Goal: Task Accomplishment & Management: Manage account settings

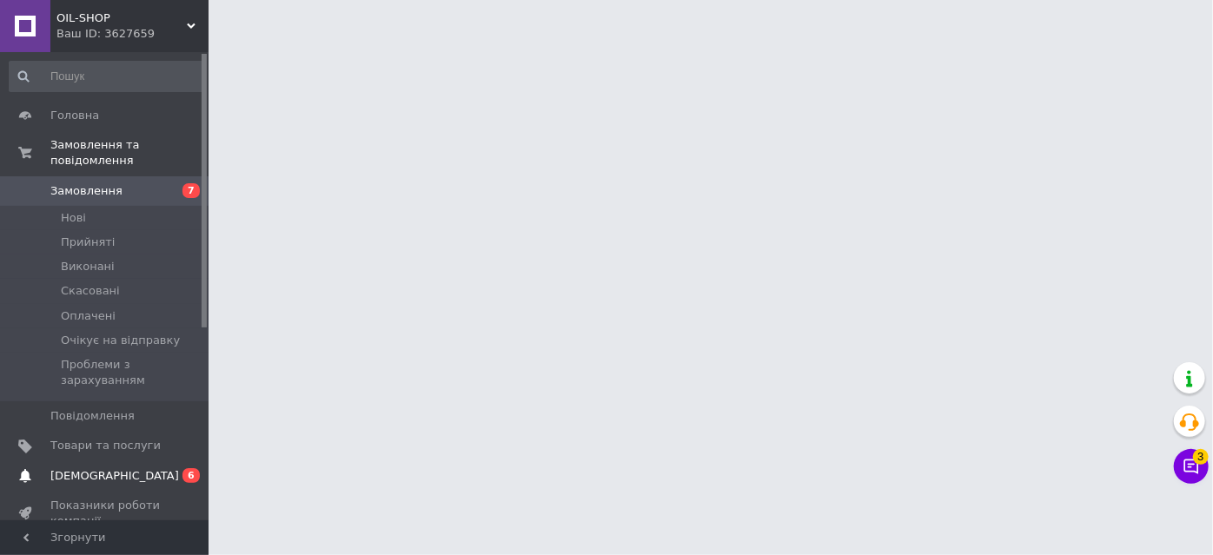
click at [161, 468] on span "0 6" at bounding box center [185, 476] width 48 height 16
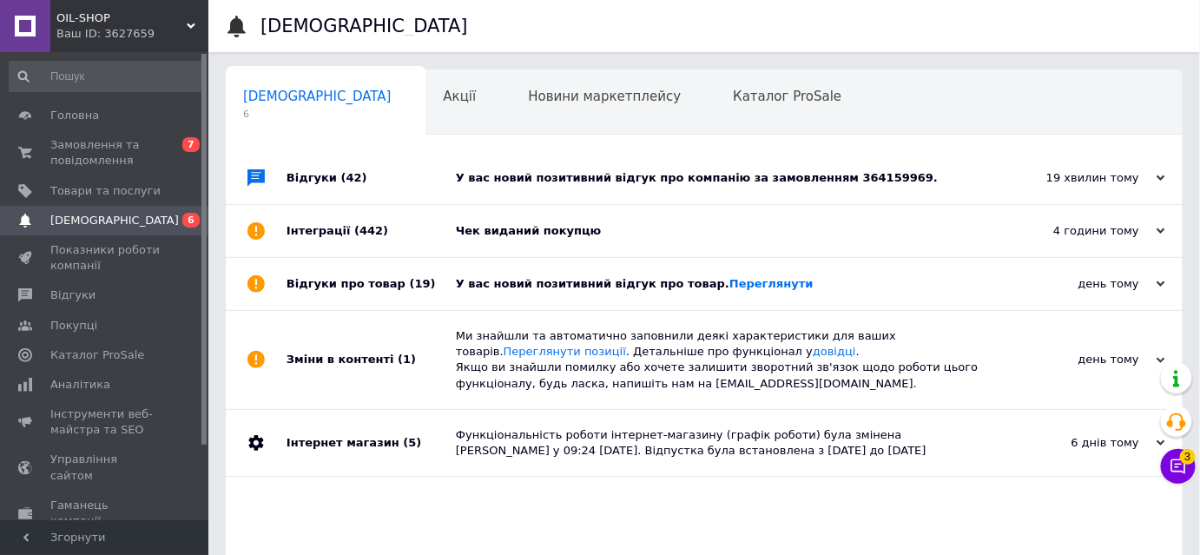
click at [843, 284] on div "У вас новий позитивний відгук про товар. Переглянути" at bounding box center [724, 284] width 536 height 16
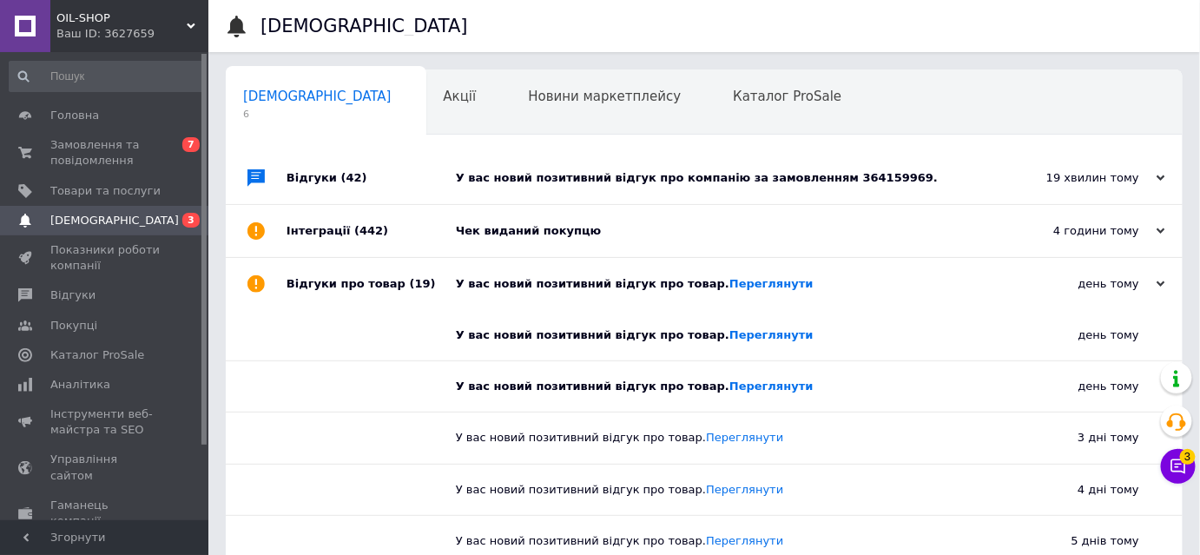
click at [690, 234] on div "Чек виданий покупцю" at bounding box center [724, 231] width 536 height 16
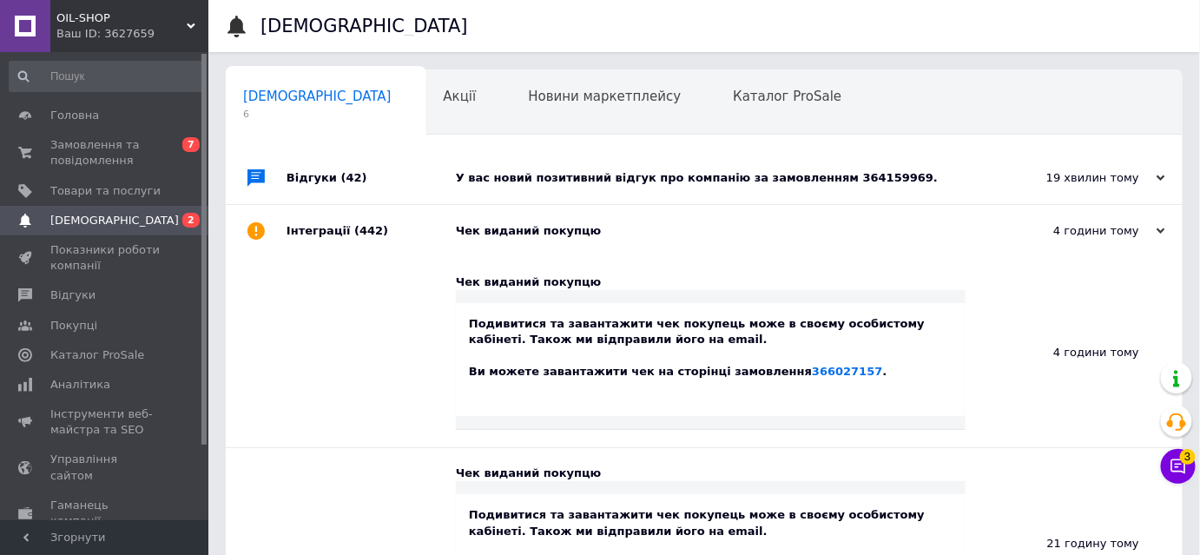
click at [915, 182] on div "У вас новий позитивний відгук про компанію за замовленням 364159969." at bounding box center [724, 178] width 536 height 16
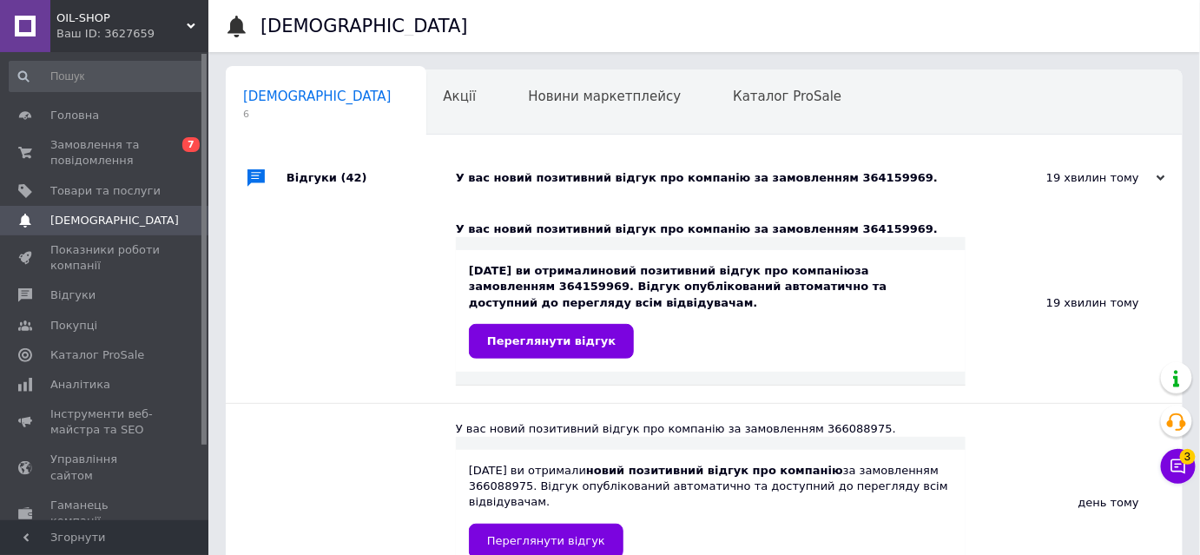
click at [416, 136] on div "Навчання та заходи 0" at bounding box center [321, 169] width 190 height 66
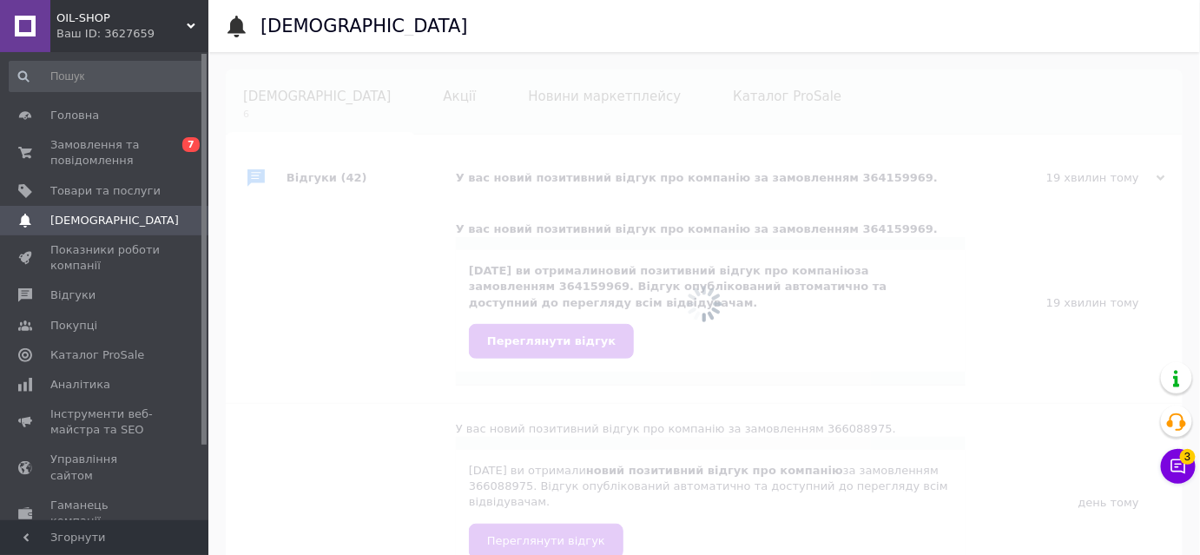
click at [603, 97] on div at bounding box center [704, 303] width 992 height 503
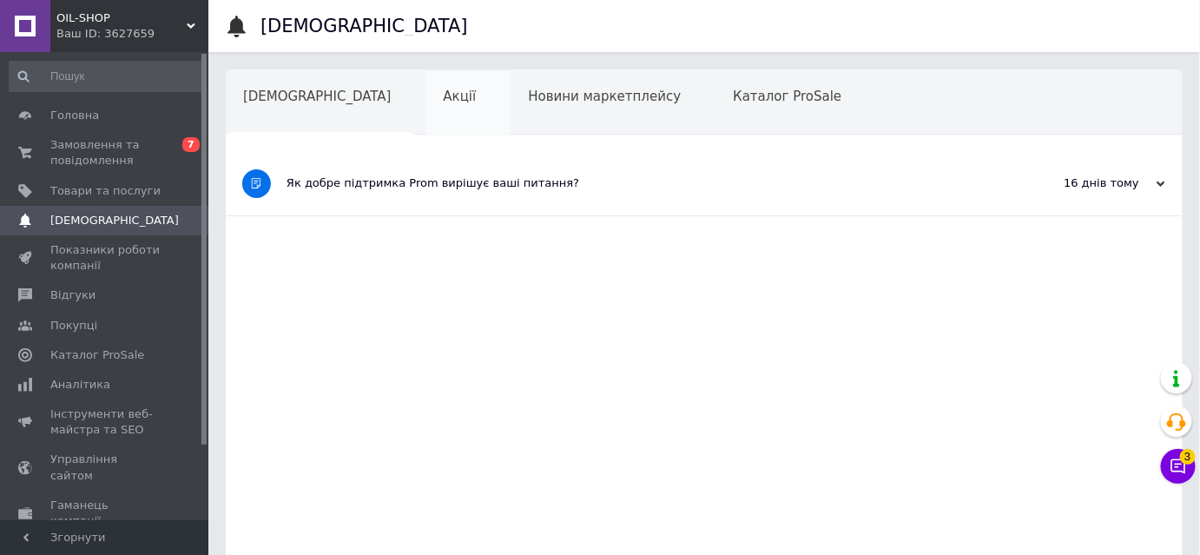
click at [444, 99] on span "Акції" at bounding box center [460, 97] width 33 height 16
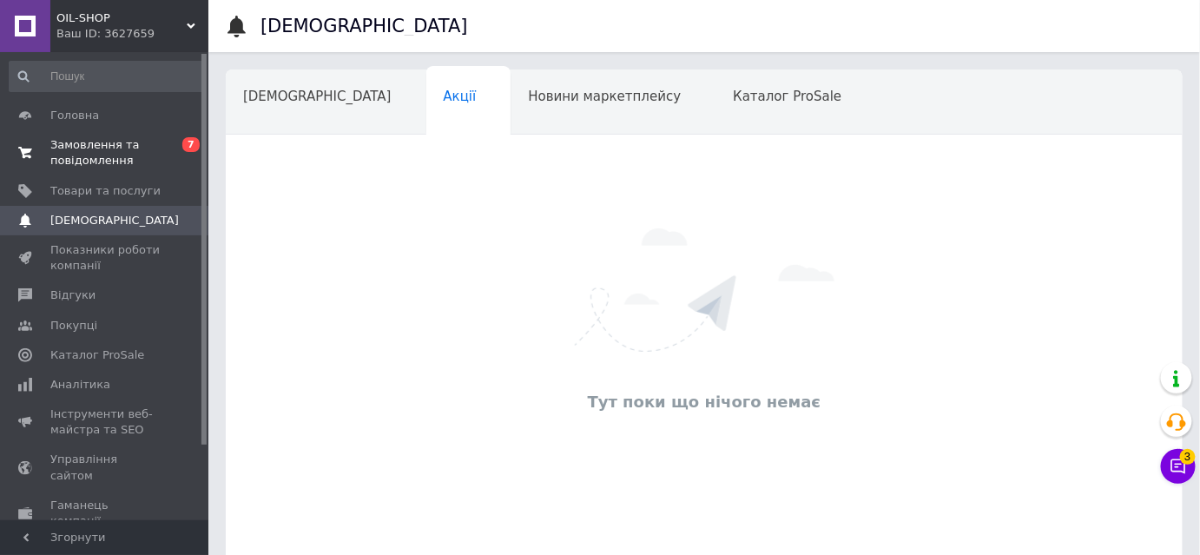
click at [96, 152] on span "Замовлення та повідомлення" at bounding box center [105, 152] width 110 height 31
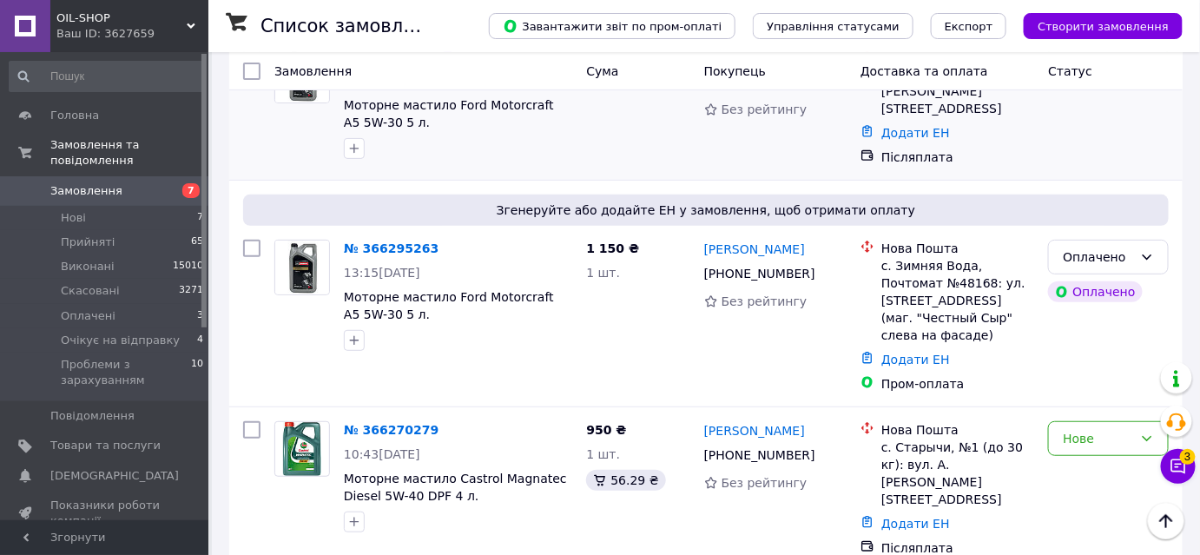
scroll to position [78, 0]
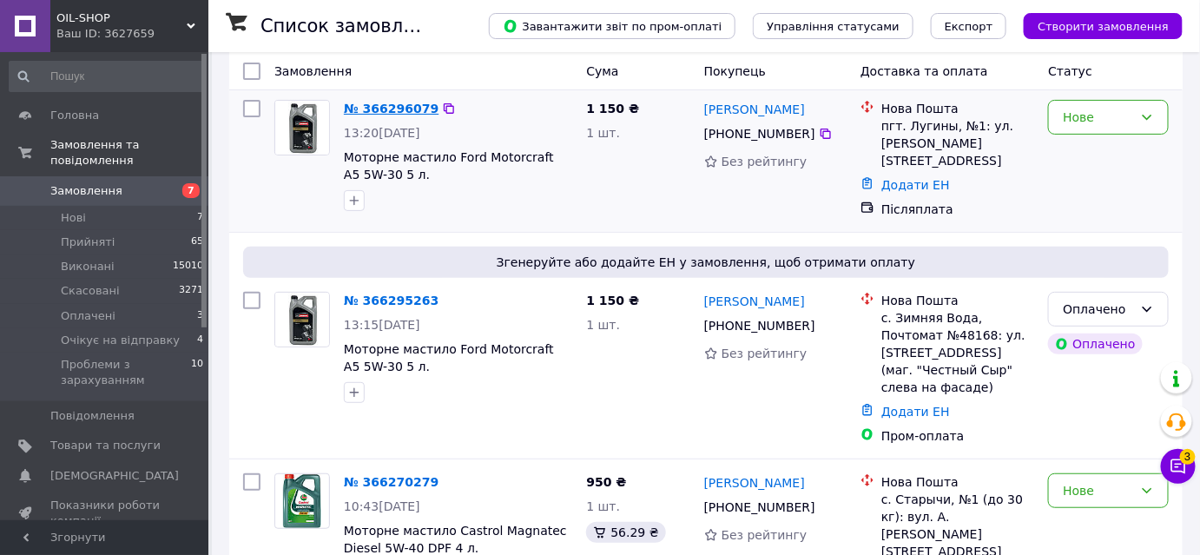
click at [400, 108] on link "№ 366296079" at bounding box center [391, 109] width 95 height 14
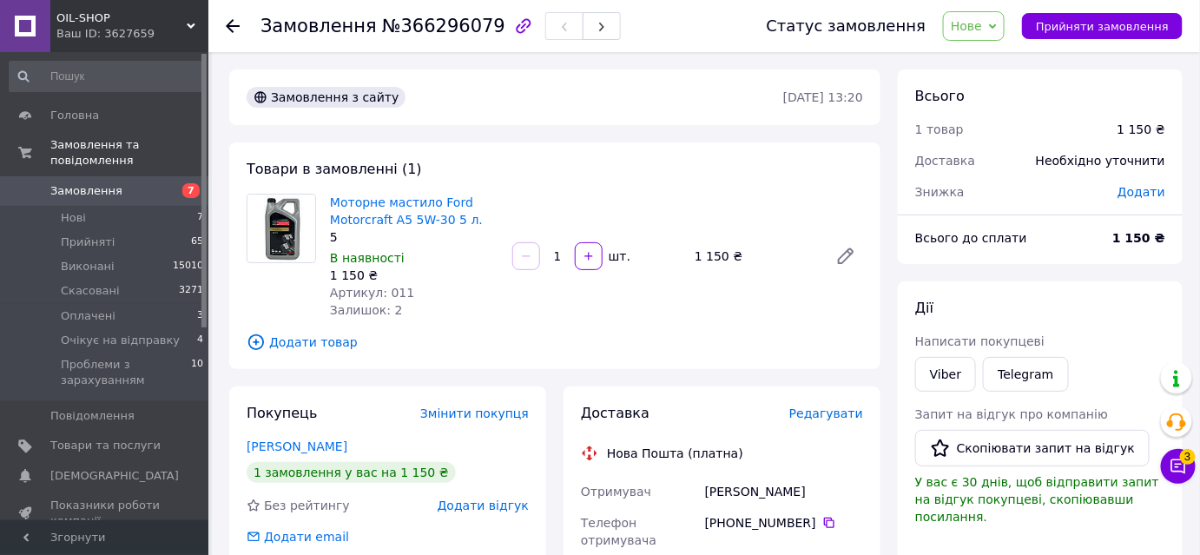
click at [982, 31] on span "Нове" at bounding box center [966, 26] width 31 height 14
click at [233, 24] on use at bounding box center [233, 26] width 14 height 14
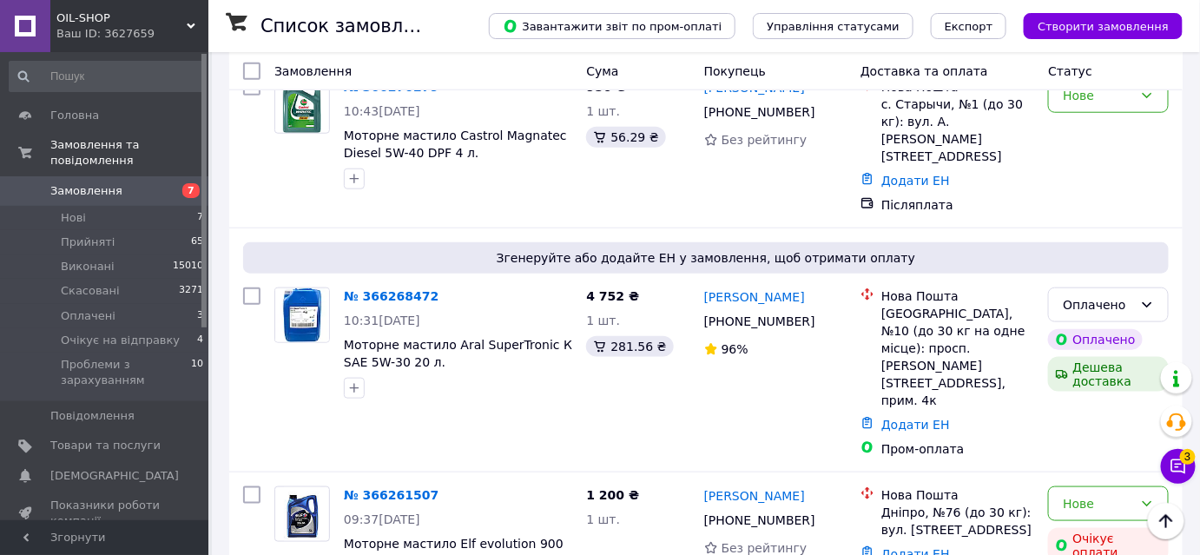
scroll to position [552, 0]
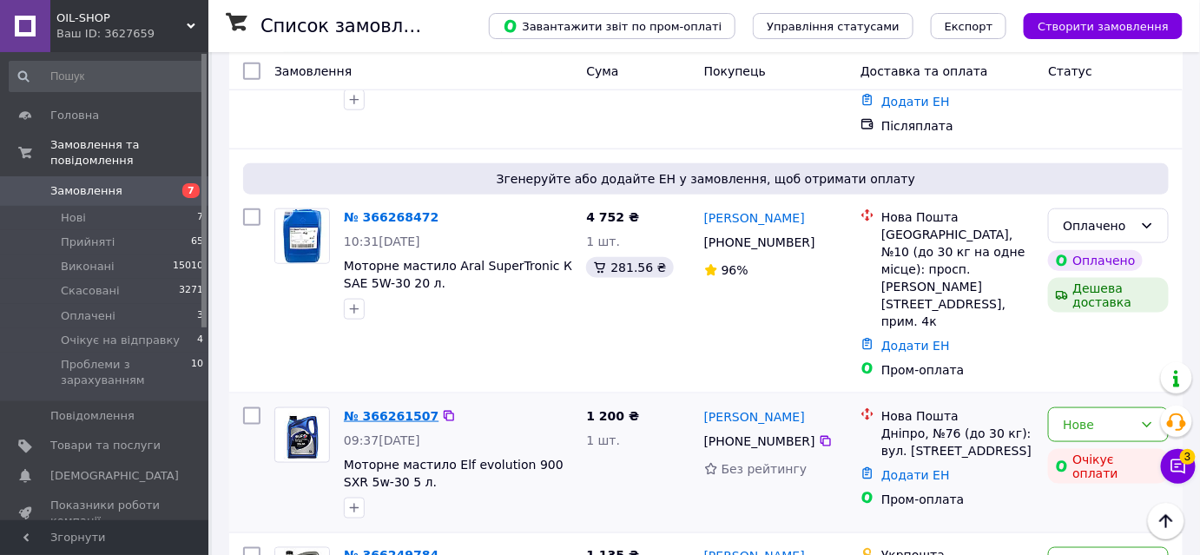
click at [394, 409] on link "№ 366261507" at bounding box center [391, 416] width 95 height 14
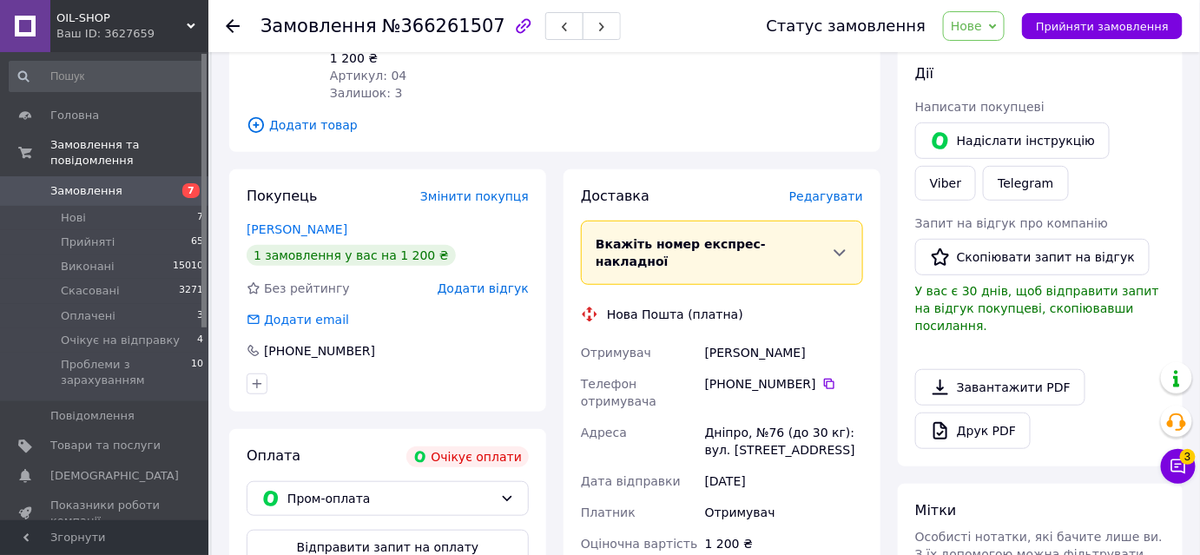
scroll to position [157, 0]
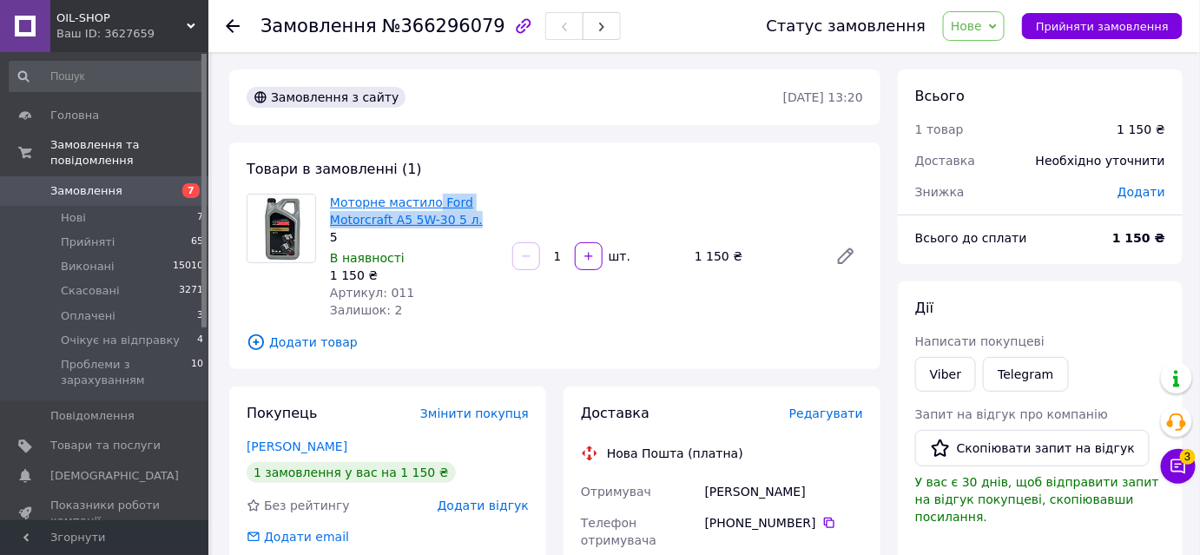
drag, startPoint x: 475, startPoint y: 222, endPoint x: 428, endPoint y: 205, distance: 50.0
click at [428, 205] on span "Моторне мастило Ford Motorcraft A5 5W-30 5 л." at bounding box center [414, 211] width 168 height 35
copy link "Ford Motorcraft A5 5W-30 5 л."
click at [917, 374] on link "Viber" at bounding box center [945, 374] width 61 height 35
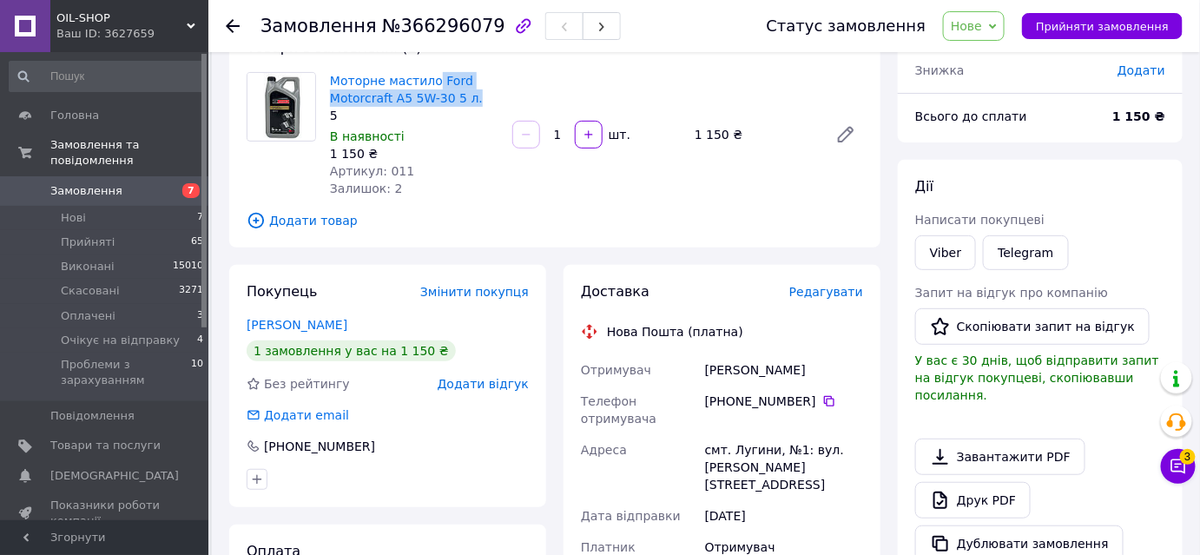
scroll to position [236, 0]
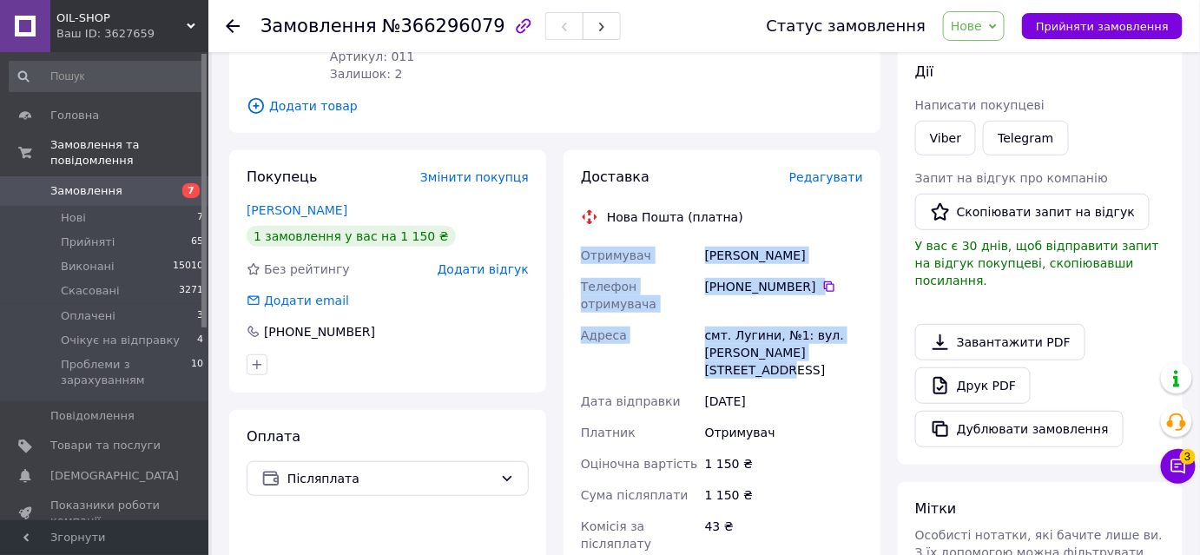
drag, startPoint x: 863, startPoint y: 351, endPoint x: 570, endPoint y: 267, distance: 305.4
click at [570, 267] on div "Доставка Редагувати Нова Пошта (платна) Отримувач Валентин Багінський Телефон о…" at bounding box center [722, 471] width 317 height 643
copy div "Отримувач Валентин Багінський Телефон отримувача +380 98 473 72 01   Адреса смт…"
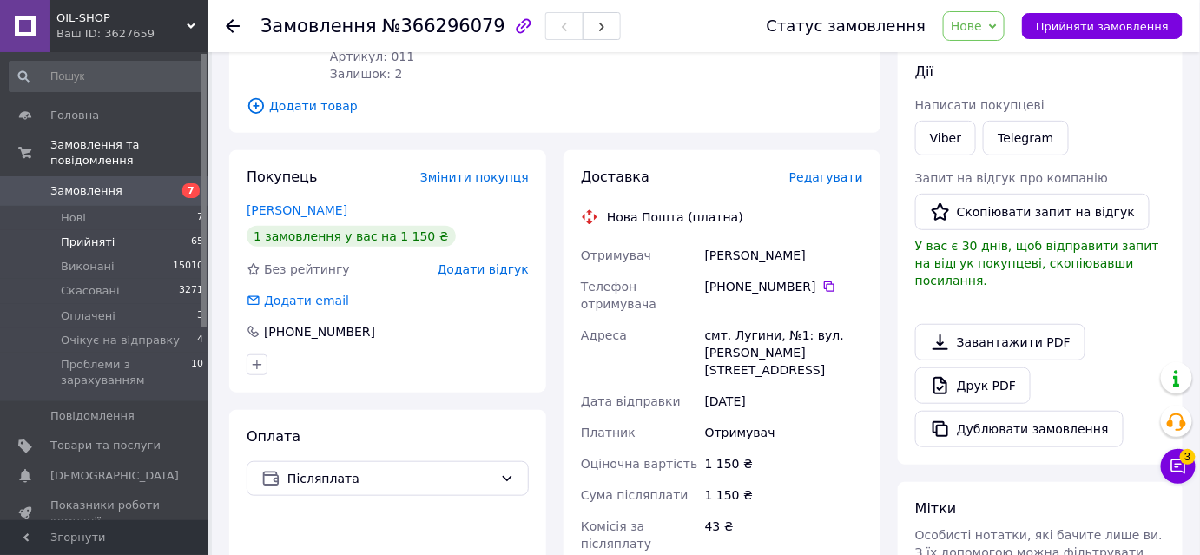
click at [186, 230] on li "Прийняті 65" at bounding box center [107, 242] width 214 height 24
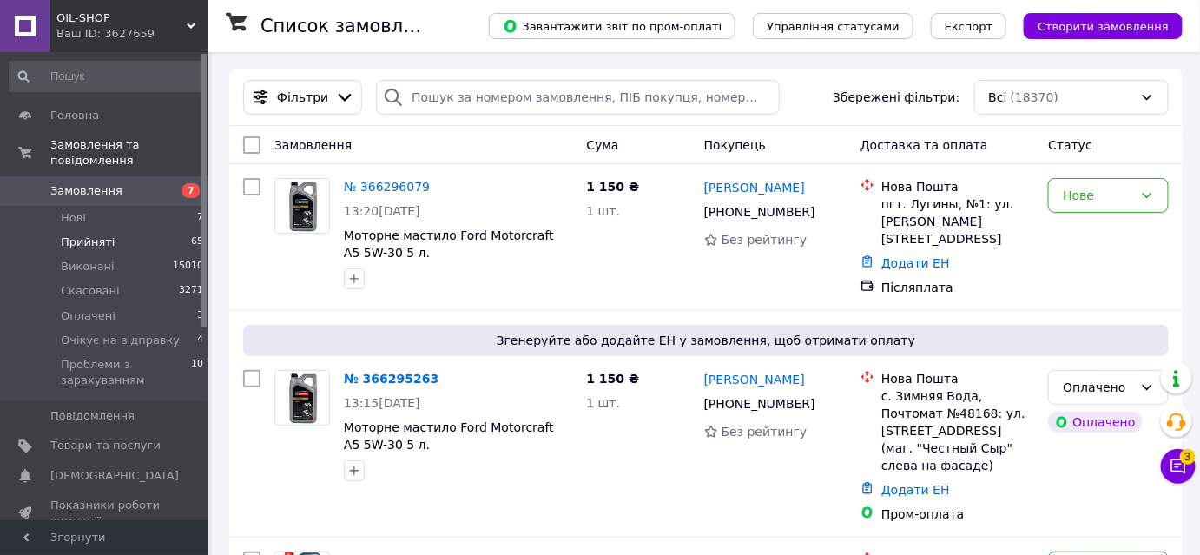
click at [113, 230] on li "Прийняті 65" at bounding box center [107, 242] width 214 height 24
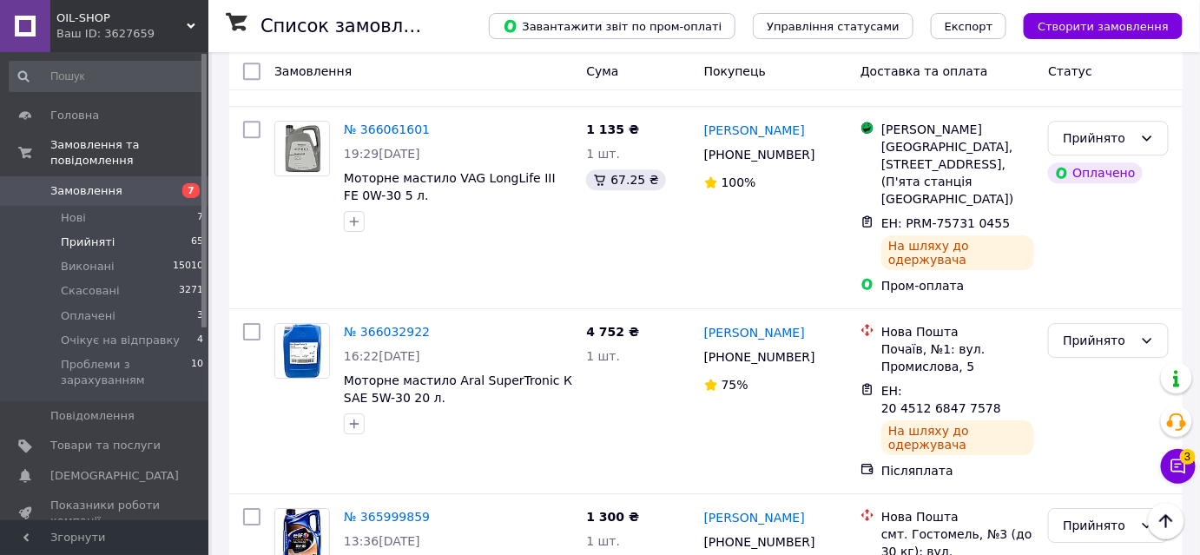
scroll to position [1744, 0]
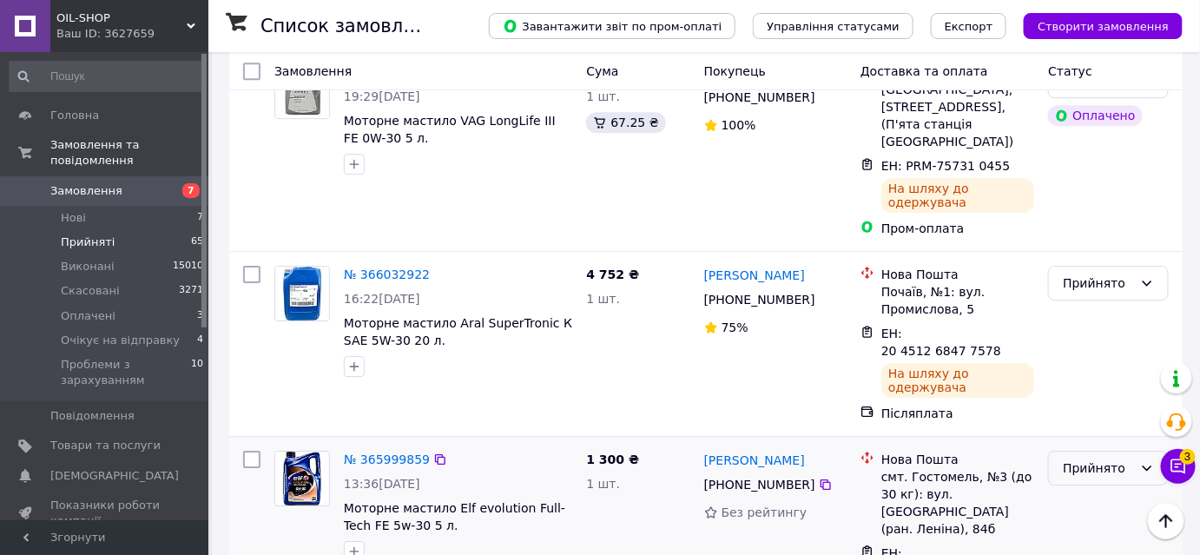
click at [1065, 459] on div "Прийнято" at bounding box center [1098, 468] width 70 height 19
click at [1081, 276] on li "Виконано" at bounding box center [1109, 276] width 119 height 31
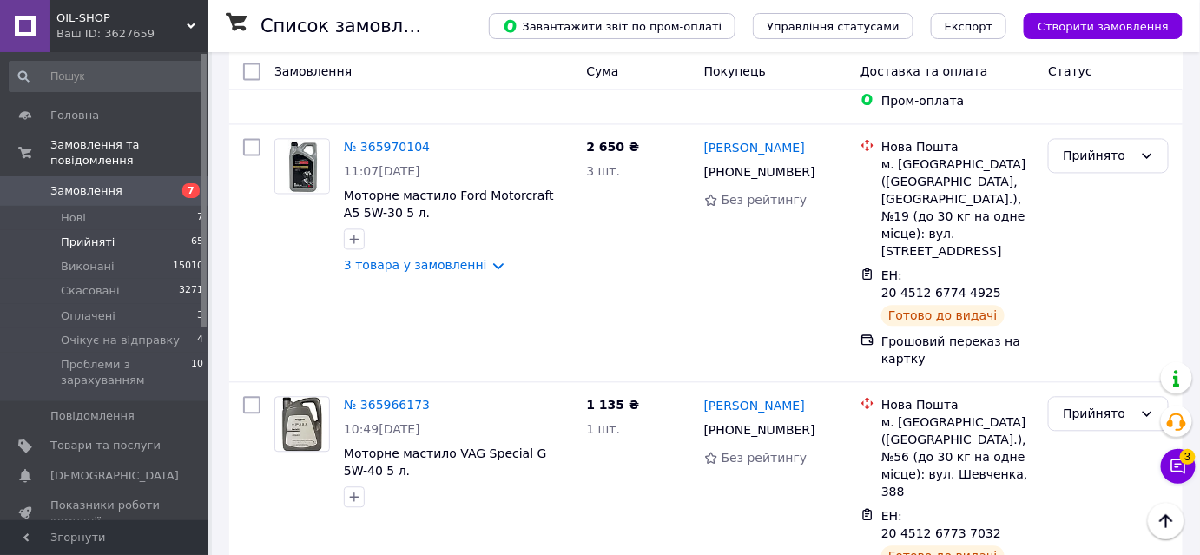
scroll to position [3439, 0]
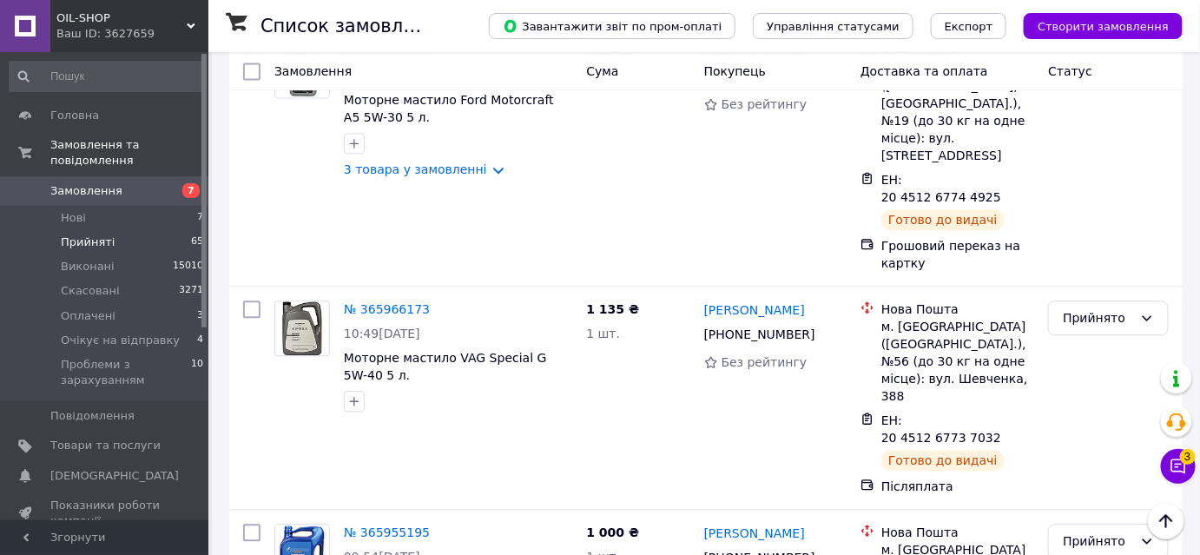
click at [1077, 235] on li "Виконано" at bounding box center [1109, 237] width 119 height 31
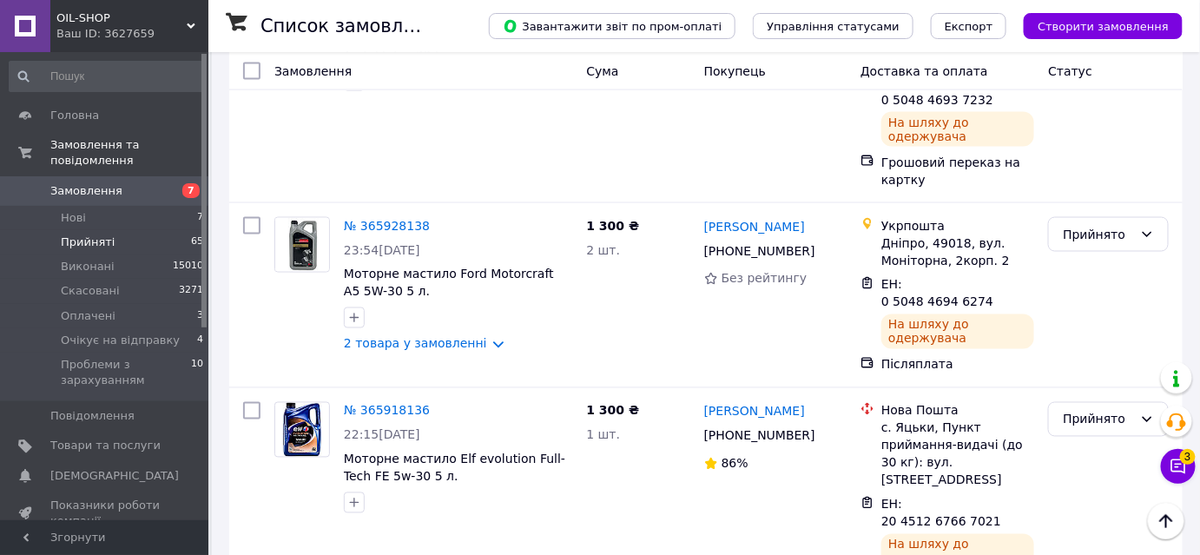
scroll to position [5313, 0]
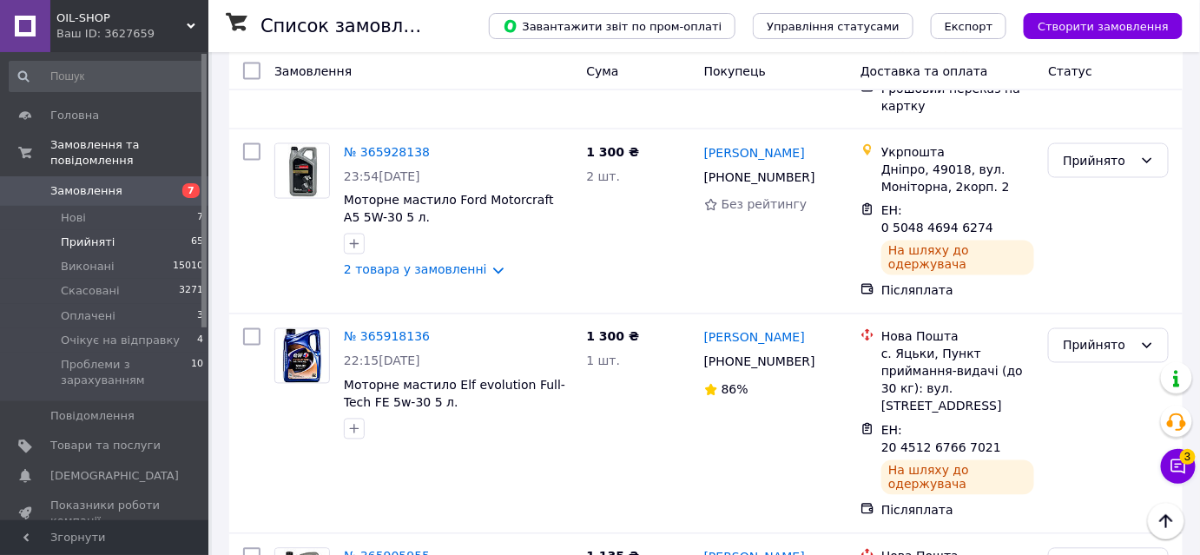
click at [1090, 202] on li "Виконано" at bounding box center [1109, 205] width 119 height 31
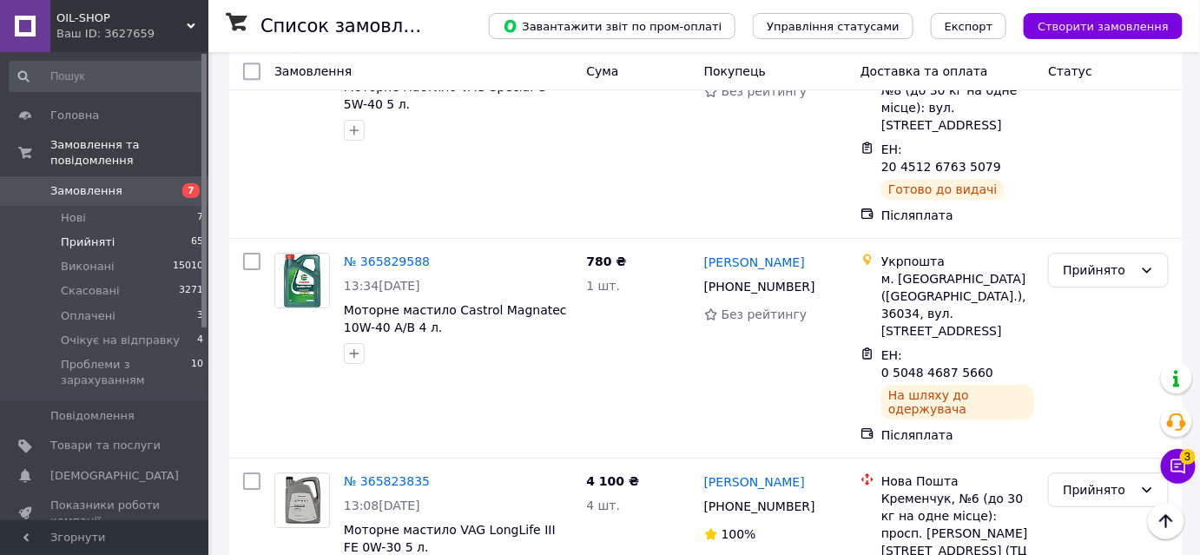
scroll to position [6068, 0]
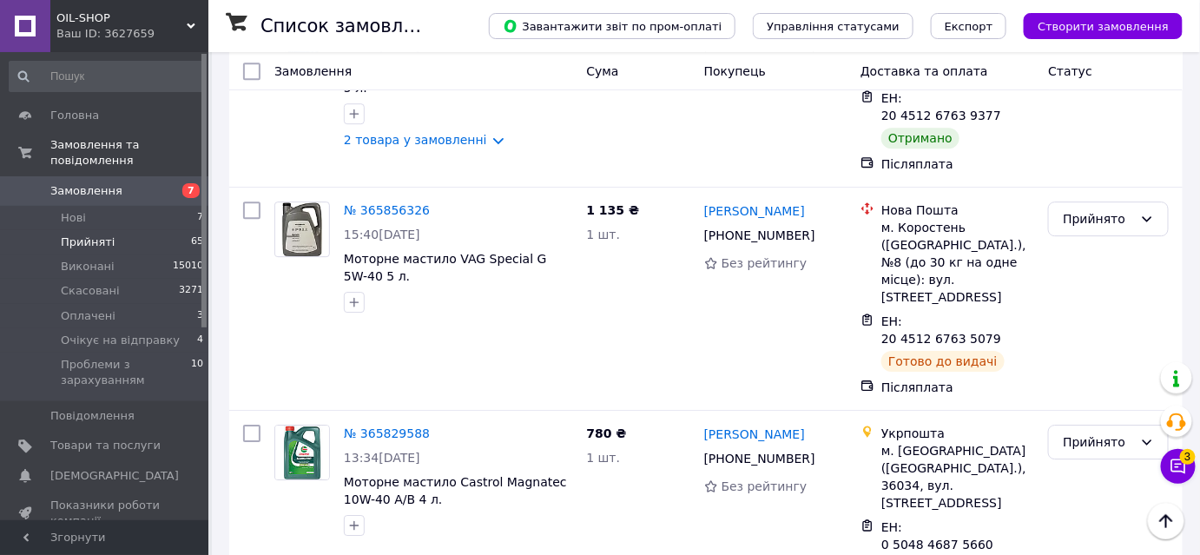
click at [1085, 224] on li "Виконано" at bounding box center [1109, 230] width 119 height 31
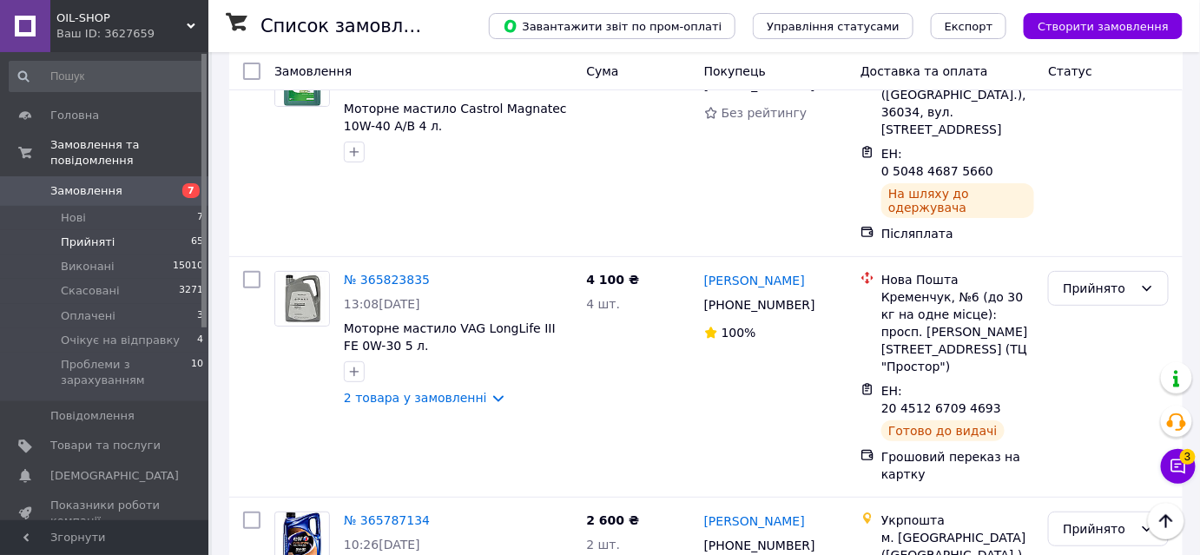
scroll to position [6818, 0]
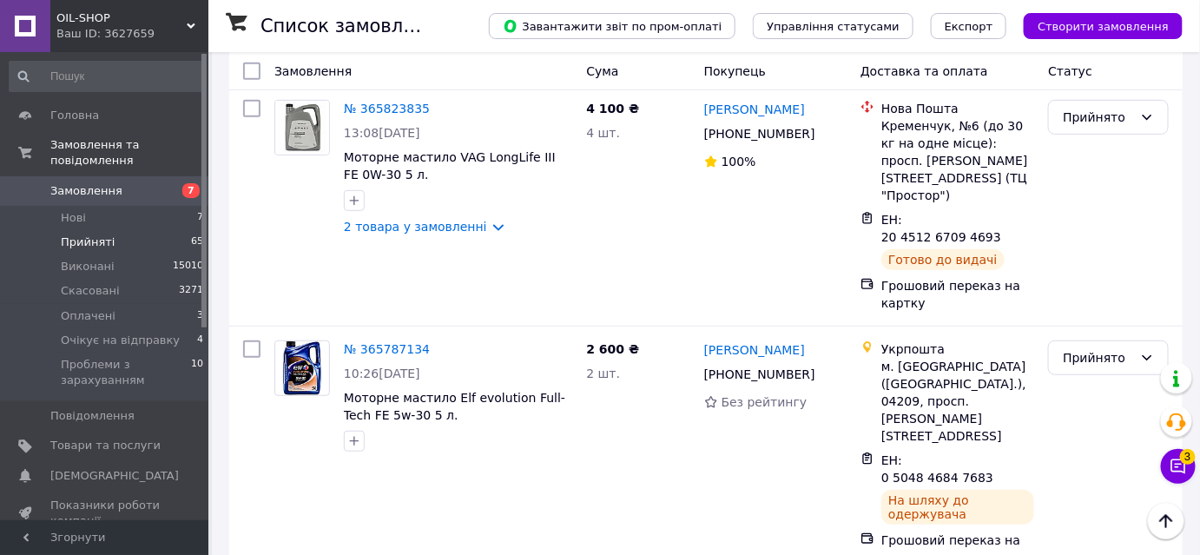
click at [1074, 194] on li "Виконано" at bounding box center [1109, 196] width 119 height 31
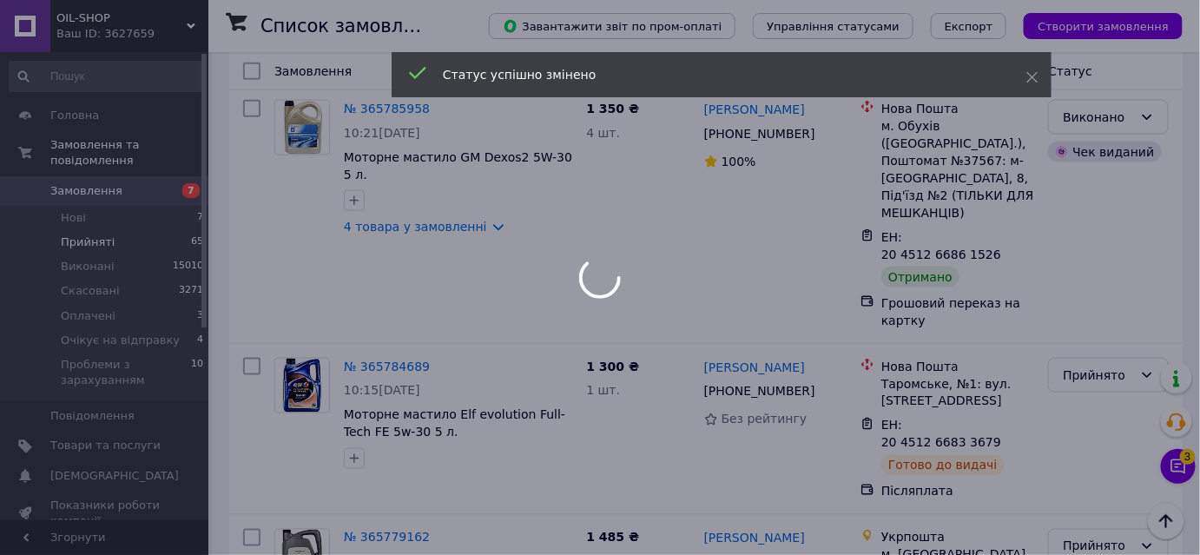
scroll to position [7344, 0]
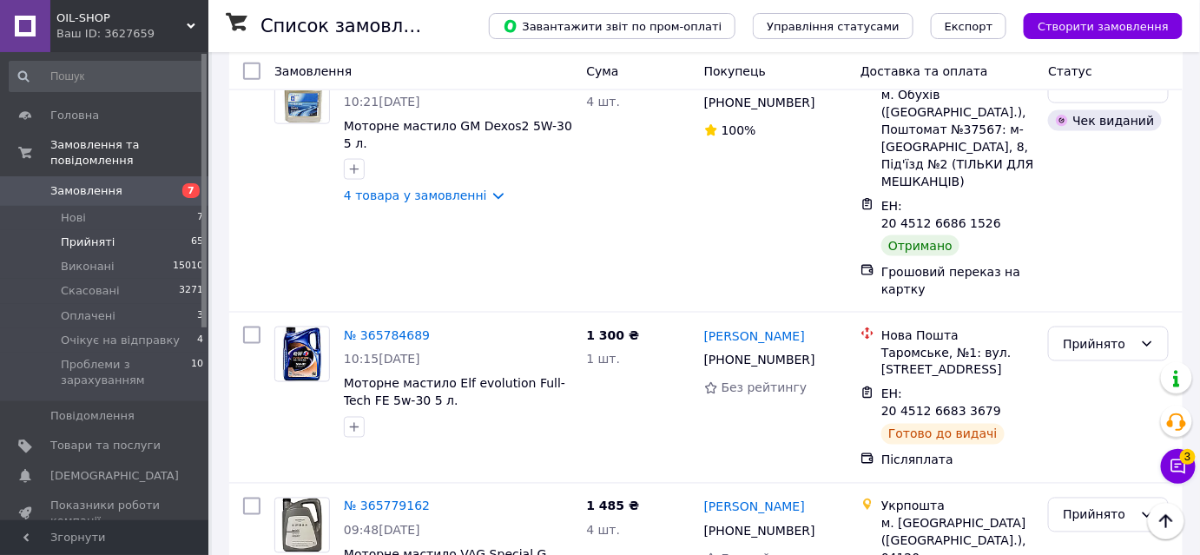
click at [1074, 324] on li "Виконано" at bounding box center [1109, 332] width 119 height 31
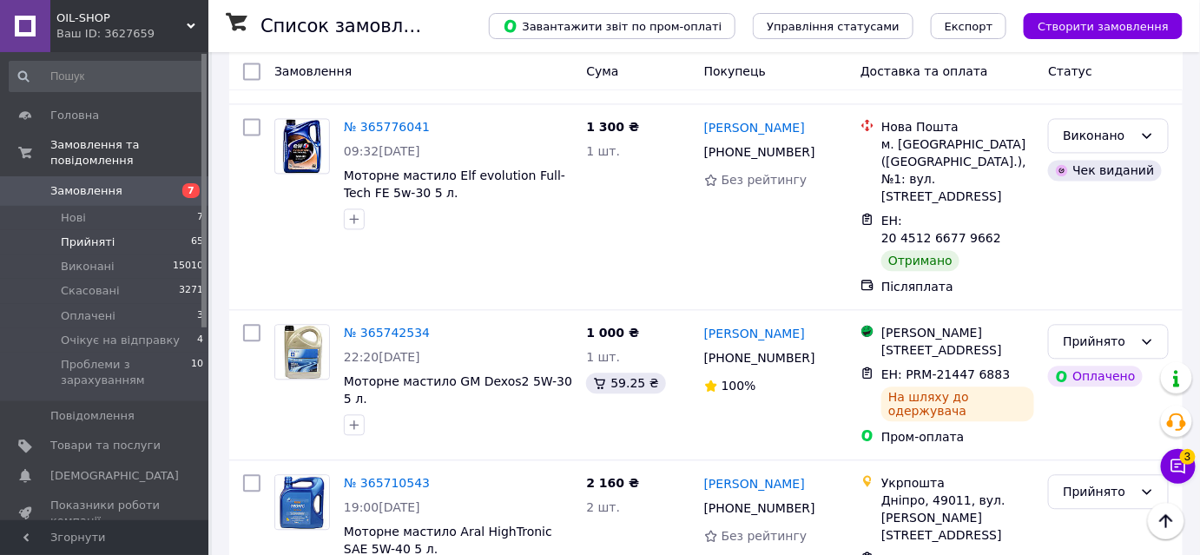
scroll to position [7853, 0]
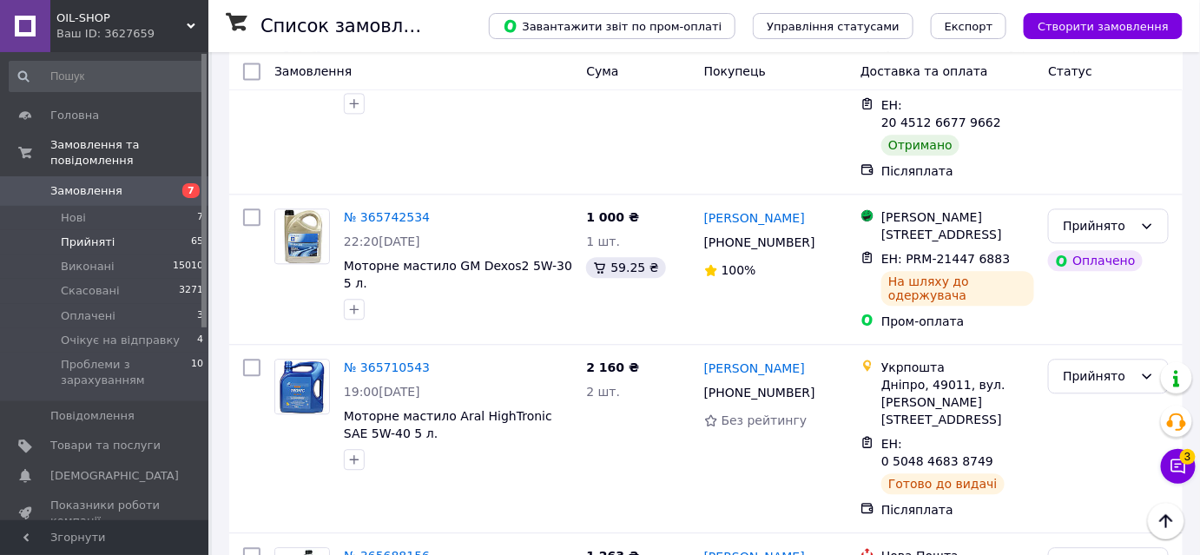
drag, startPoint x: 1109, startPoint y: 277, endPoint x: 1105, endPoint y: 298, distance: 21.3
click at [1094, 309] on li "Виконано" at bounding box center [1109, 318] width 119 height 31
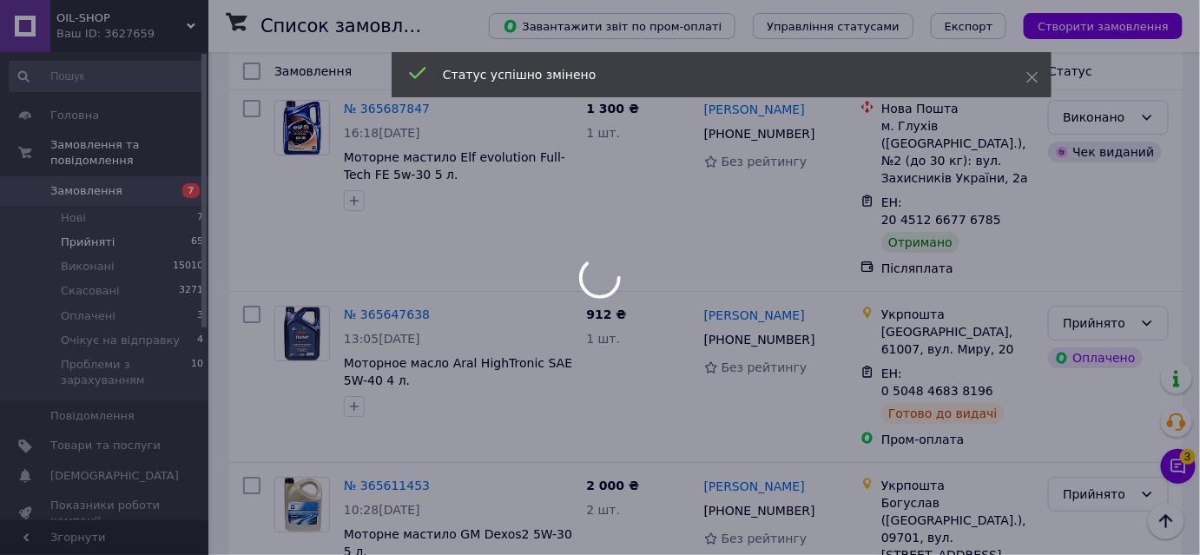
scroll to position [8527, 0]
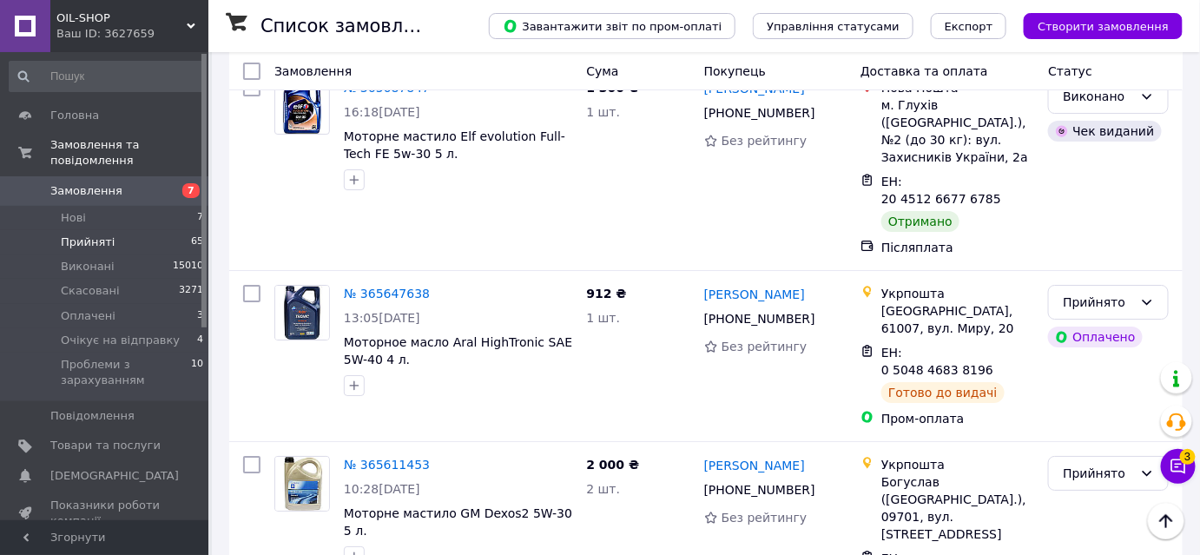
click at [1084, 187] on li "Виконано" at bounding box center [1109, 188] width 119 height 31
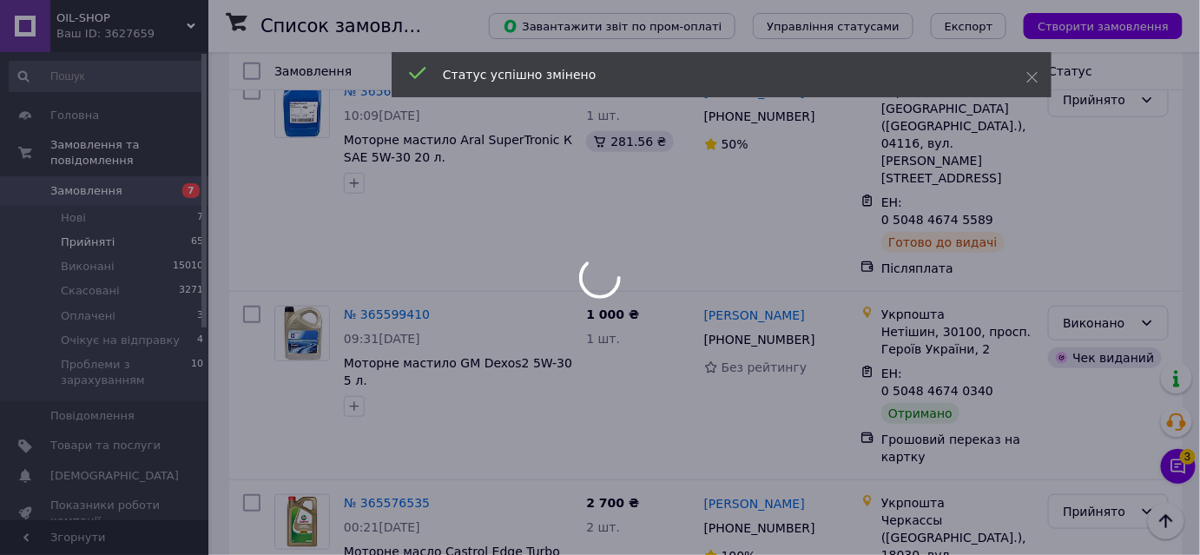
scroll to position [9160, 0]
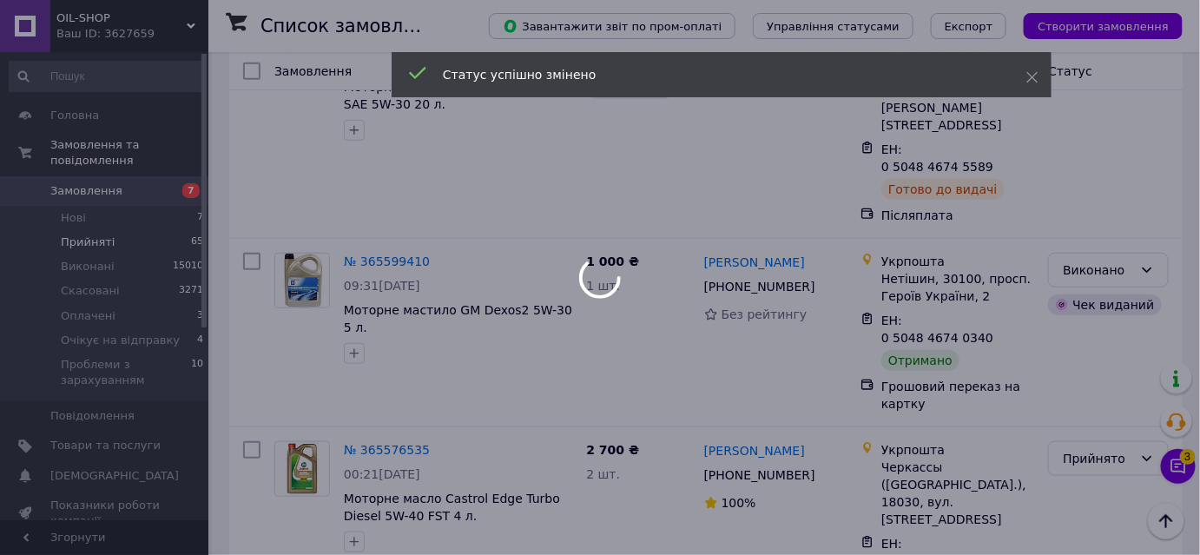
click at [1100, 216] on div at bounding box center [600, 277] width 1200 height 555
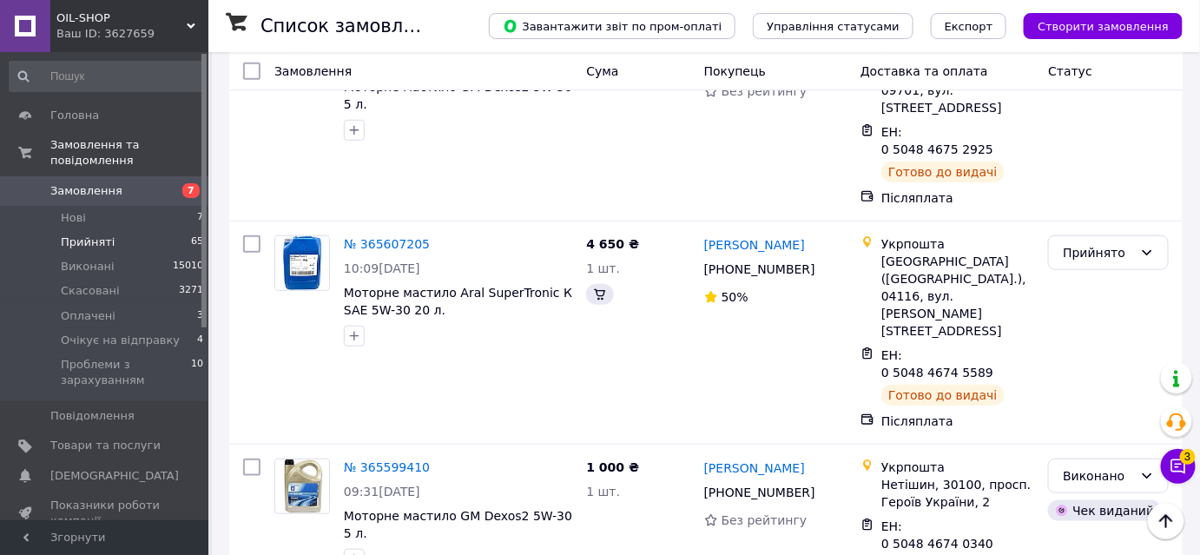
scroll to position [9330, 0]
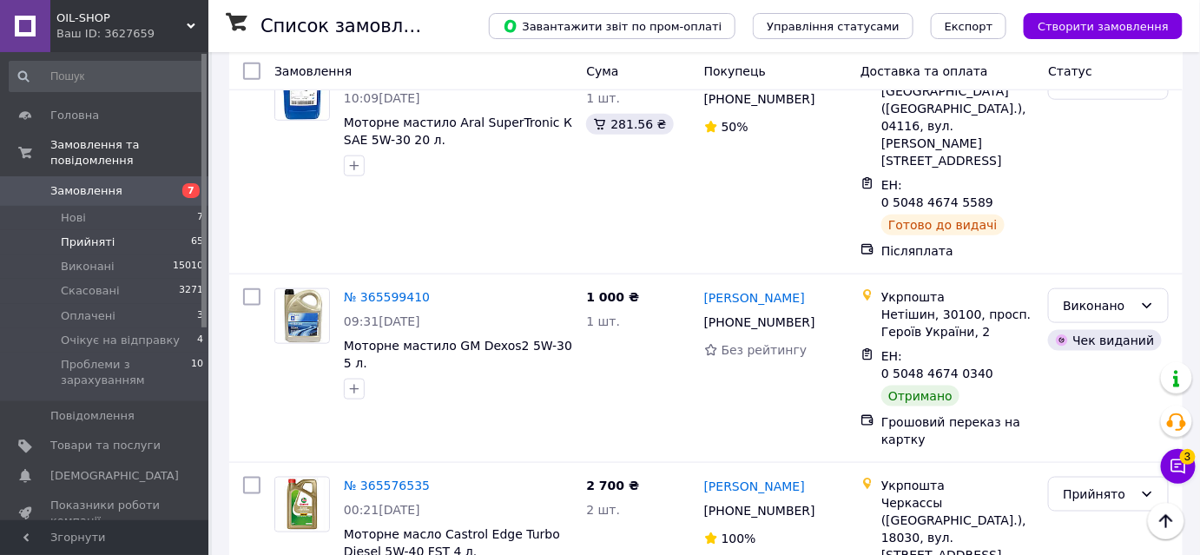
click at [1086, 232] on li "Виконано" at bounding box center [1109, 241] width 119 height 31
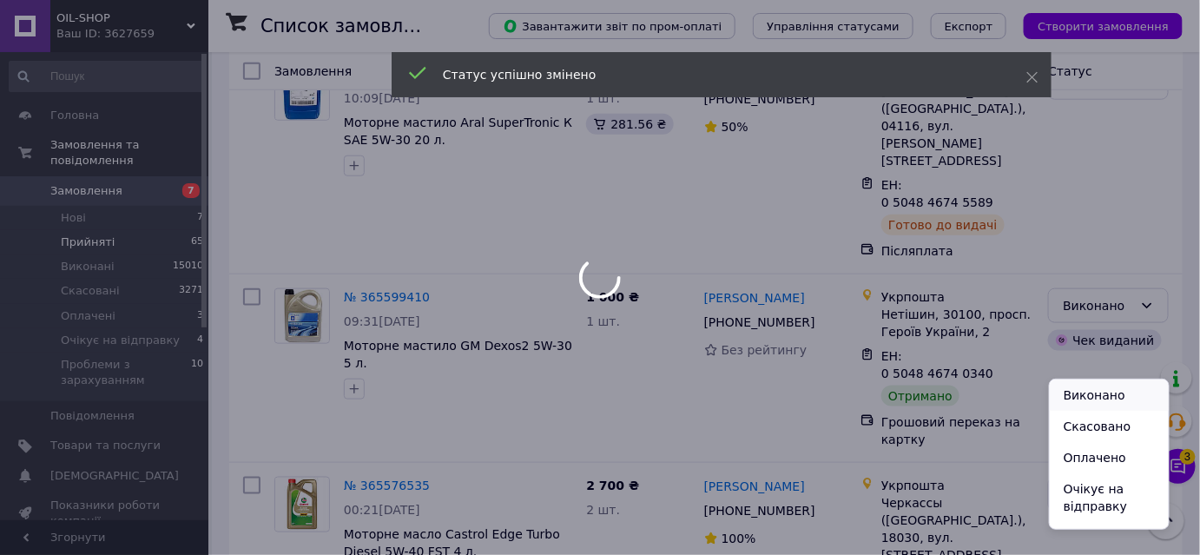
click at [1094, 389] on li "Виконано" at bounding box center [1109, 395] width 119 height 31
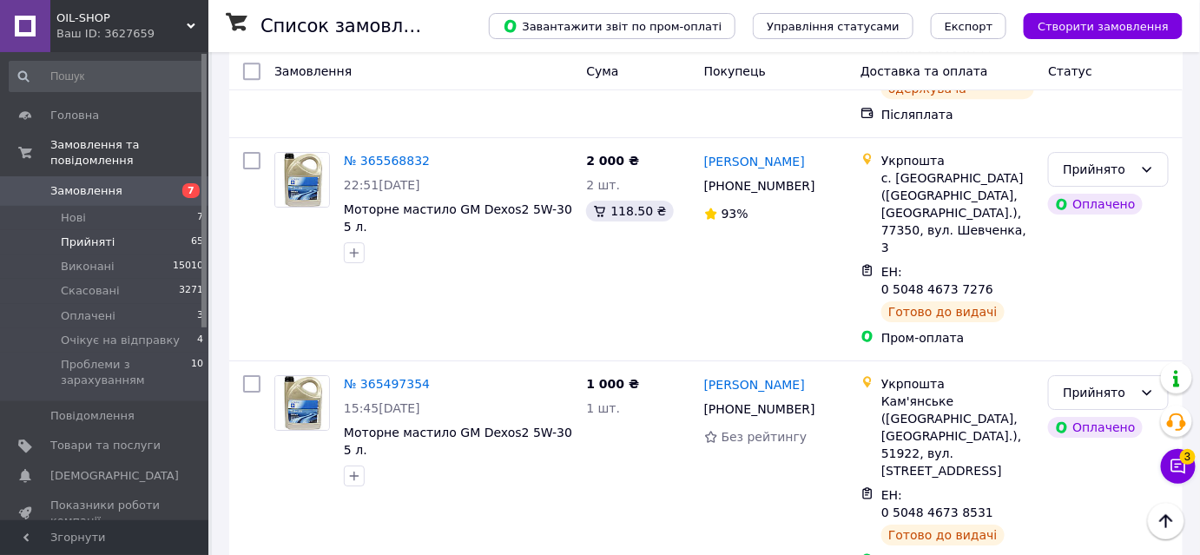
scroll to position [8448, 0]
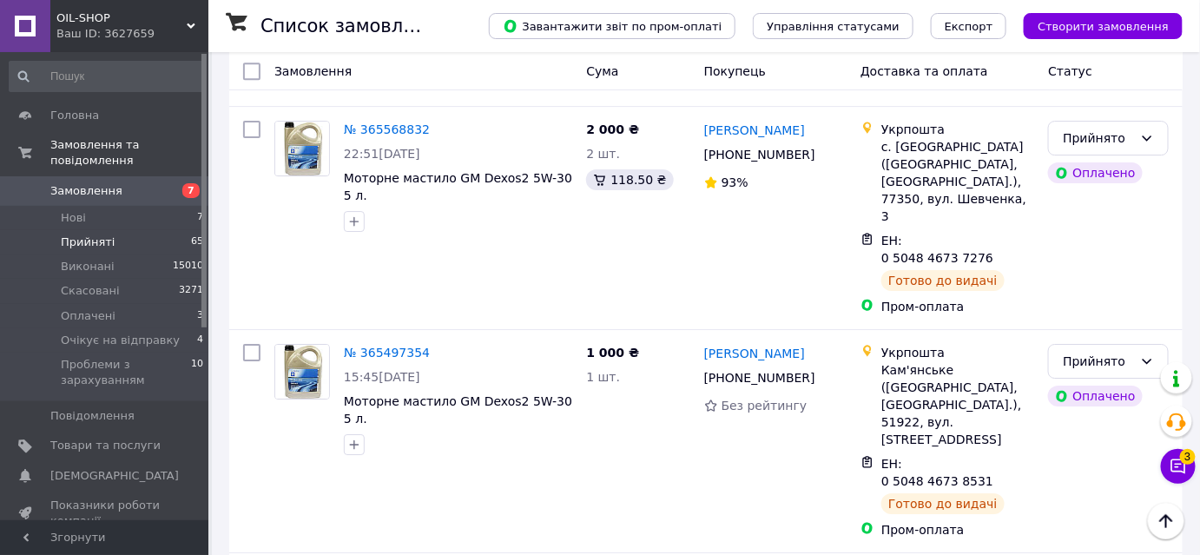
click at [1073, 197] on li "Виконано" at bounding box center [1109, 199] width 119 height 31
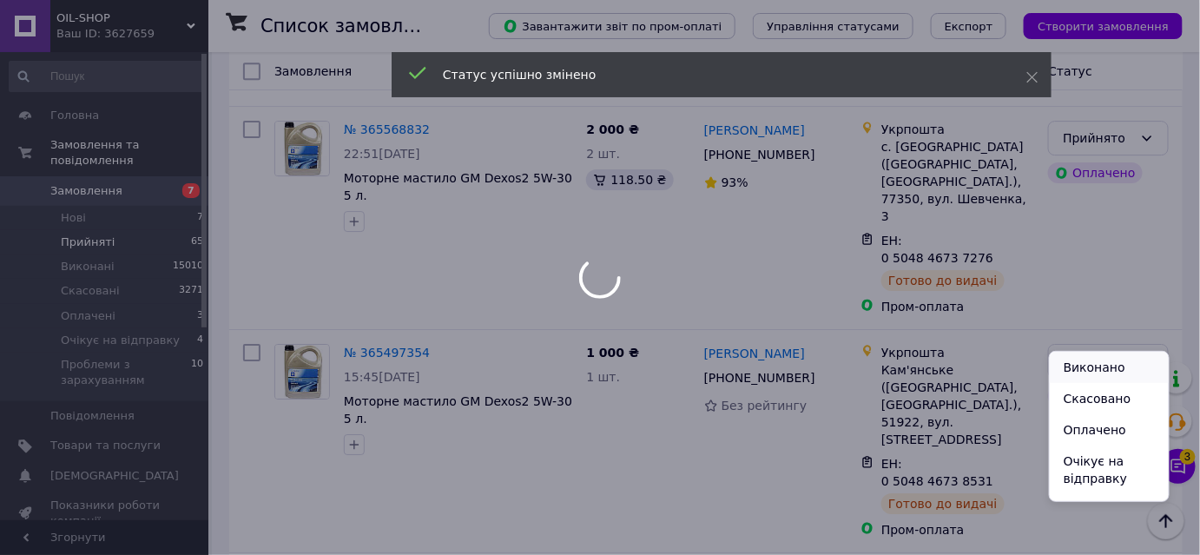
click at [1080, 361] on li "Виконано" at bounding box center [1109, 367] width 119 height 31
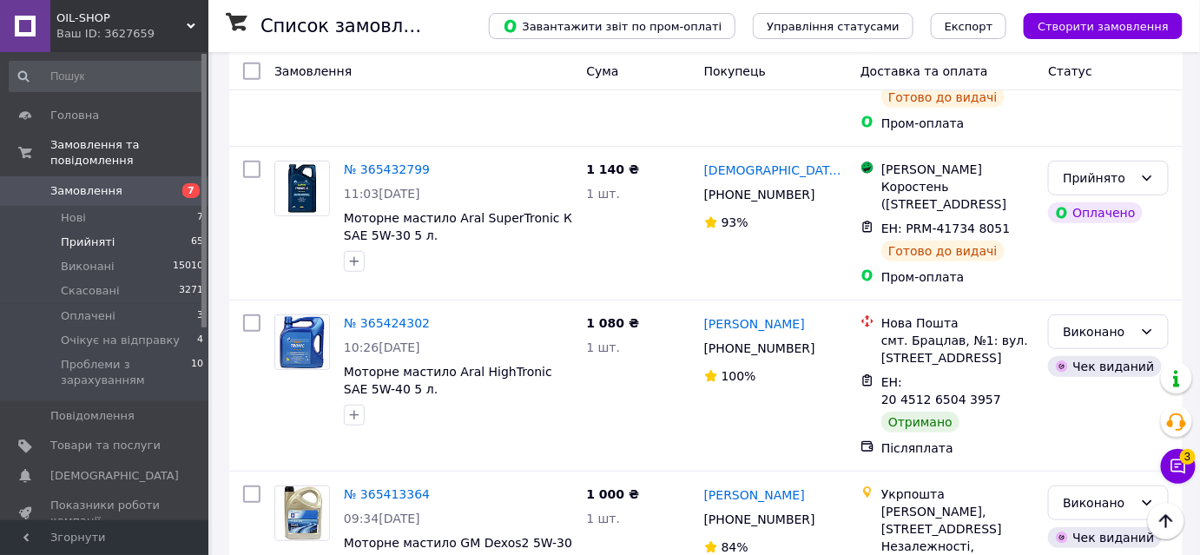
scroll to position [9132, 0]
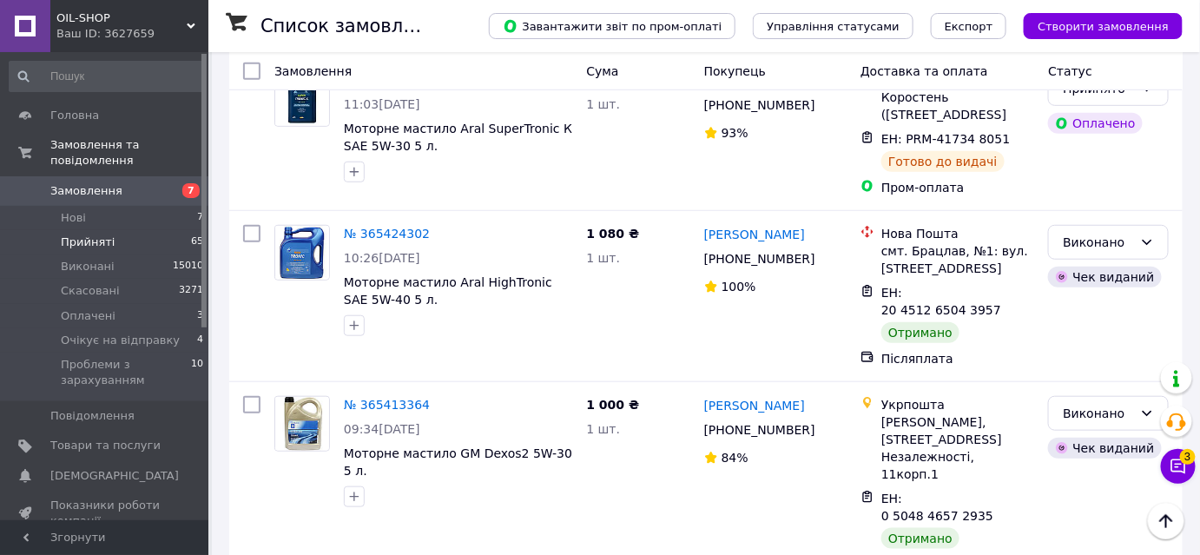
click at [1092, 310] on li "Виконано" at bounding box center [1109, 314] width 119 height 31
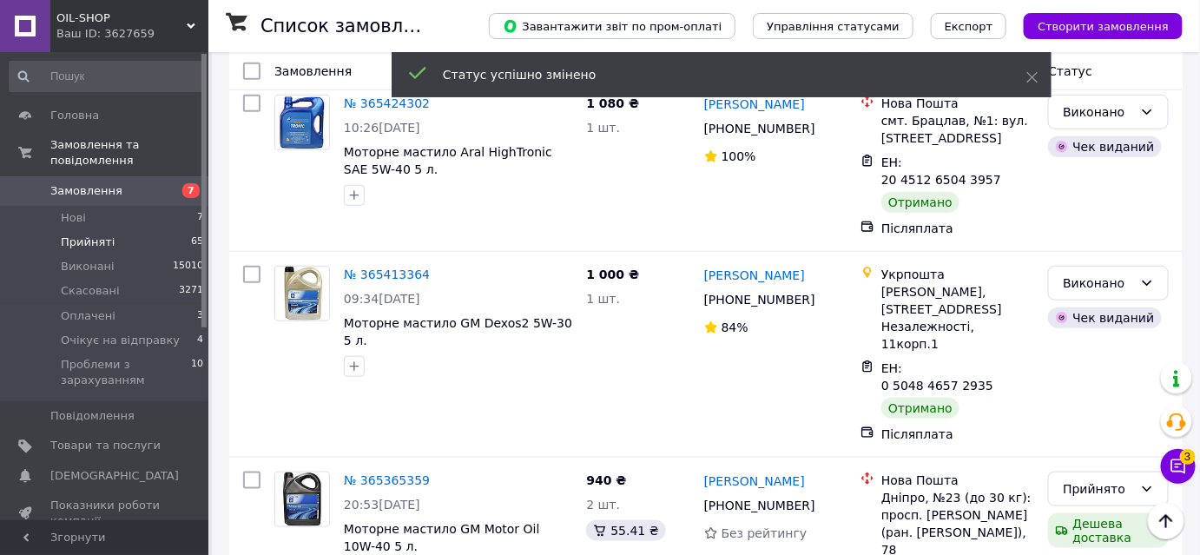
scroll to position [9290, 0]
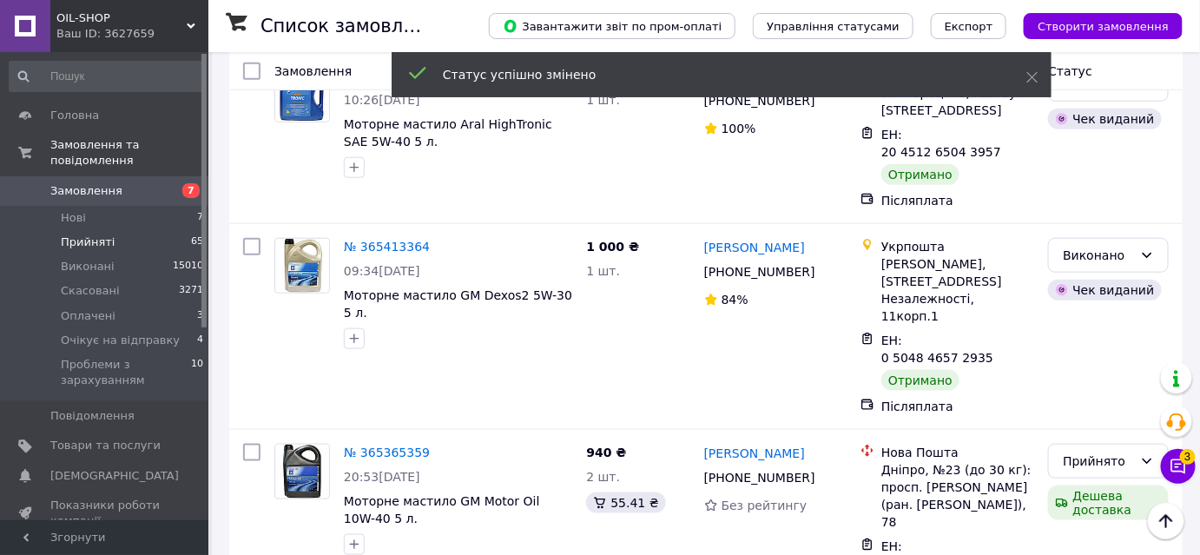
click at [1061, 334] on li "Виконано" at bounding box center [1109, 344] width 119 height 31
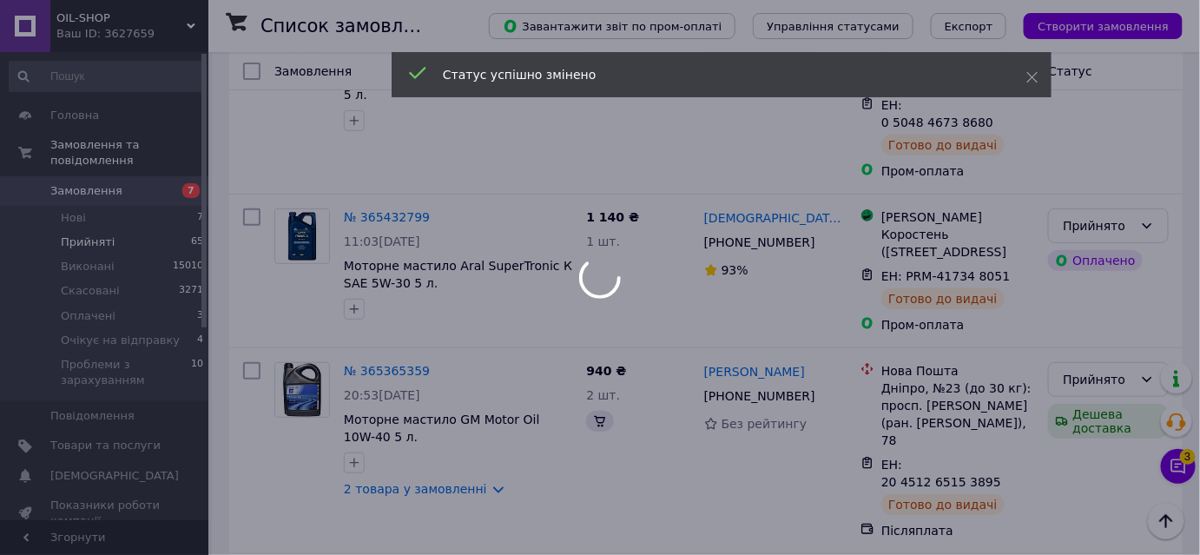
scroll to position [9123, 0]
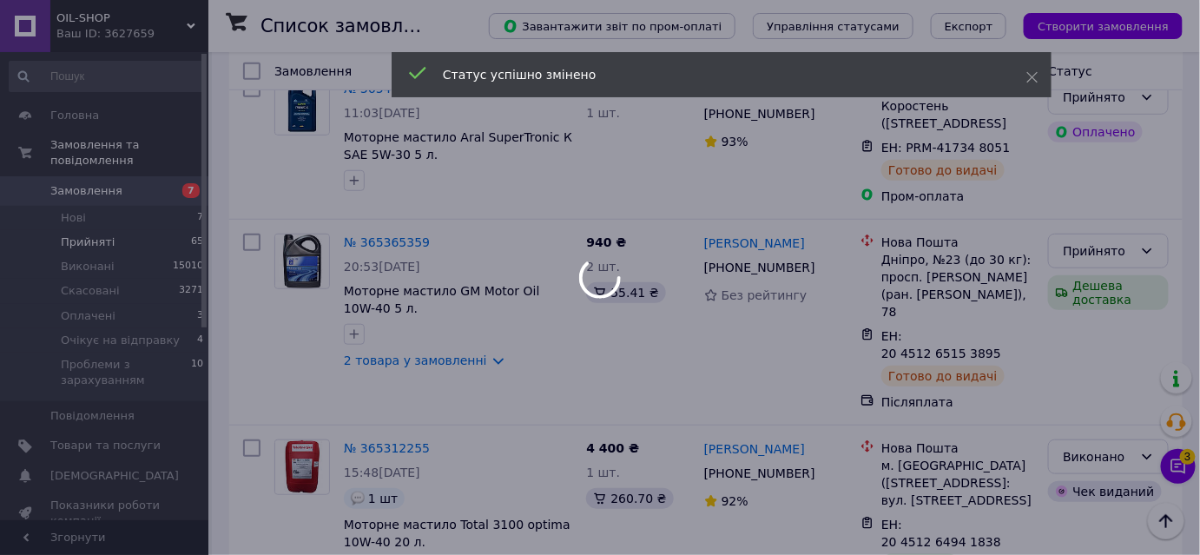
click at [1063, 307] on div at bounding box center [600, 277] width 1200 height 555
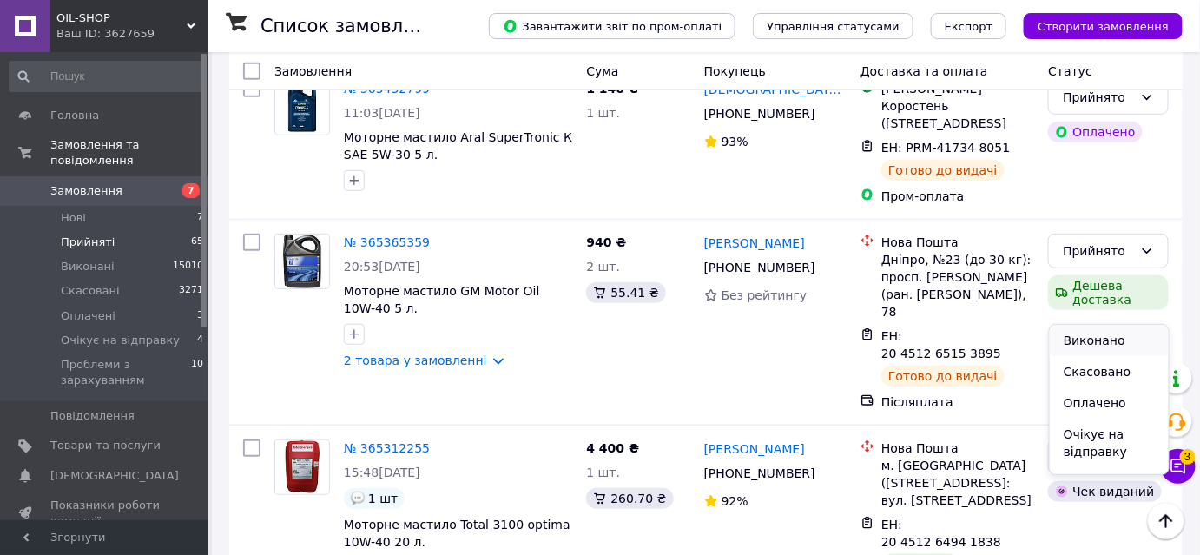
click at [1066, 332] on li "Виконано" at bounding box center [1109, 340] width 119 height 31
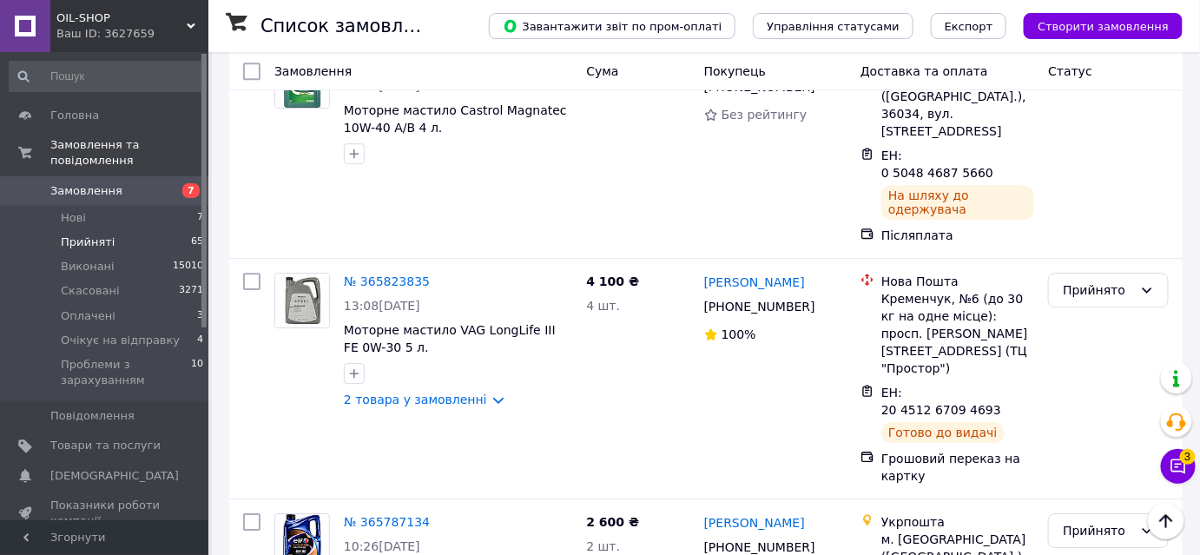
scroll to position [6035, 0]
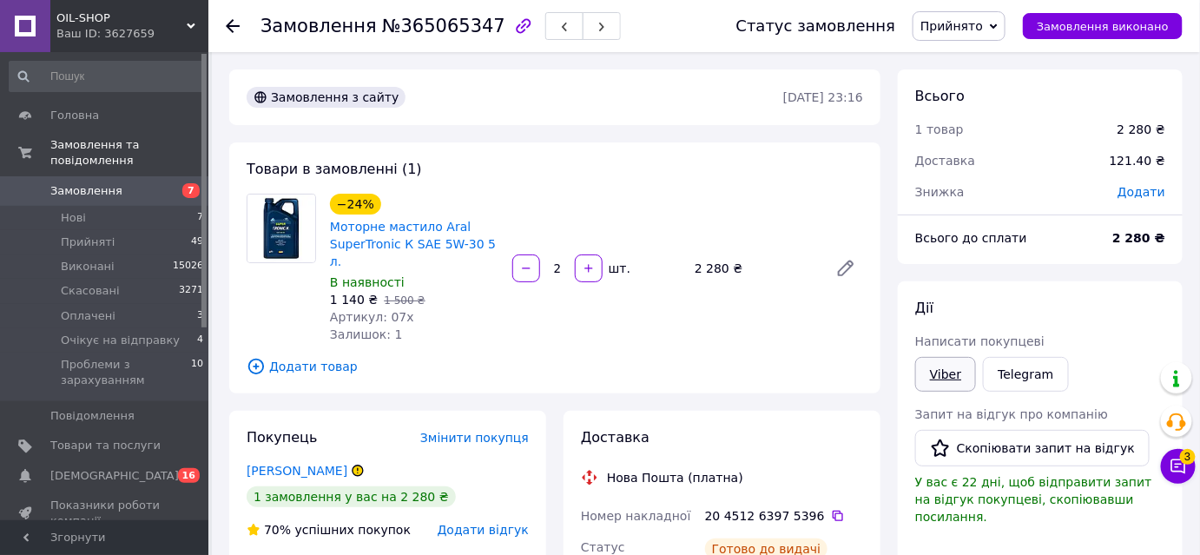
click at [945, 373] on link "Viber" at bounding box center [945, 374] width 61 height 35
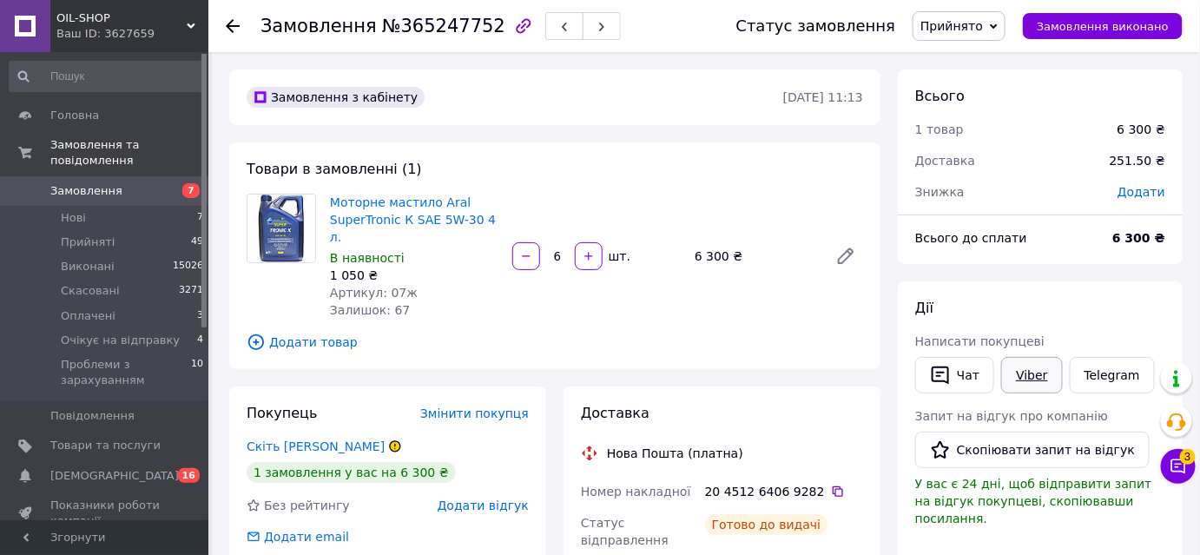
click at [1032, 372] on link "Viber" at bounding box center [1031, 375] width 61 height 36
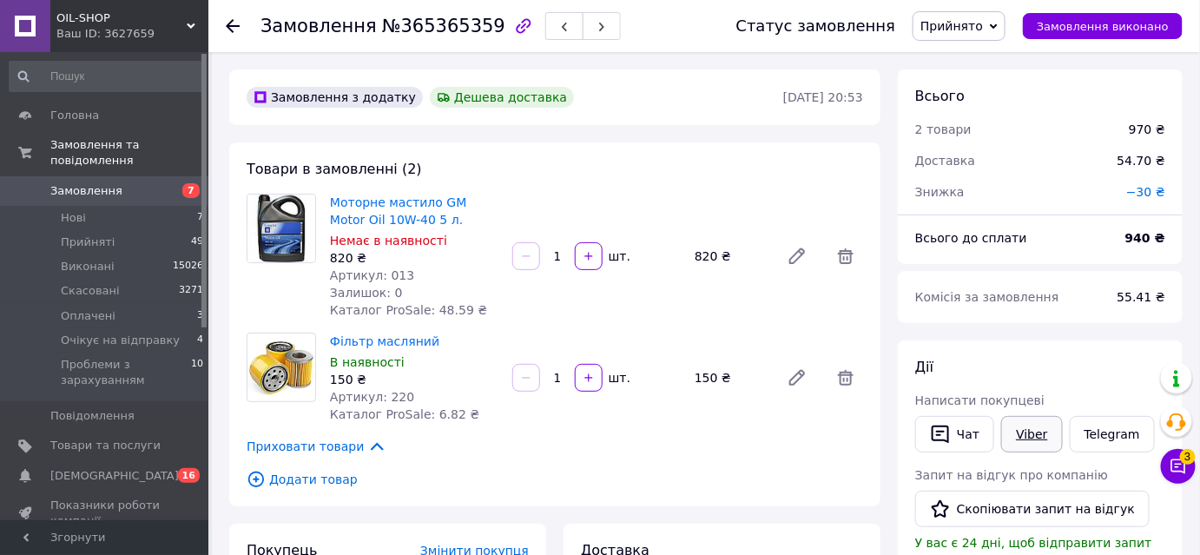
click at [1028, 427] on link "Viber" at bounding box center [1031, 434] width 61 height 36
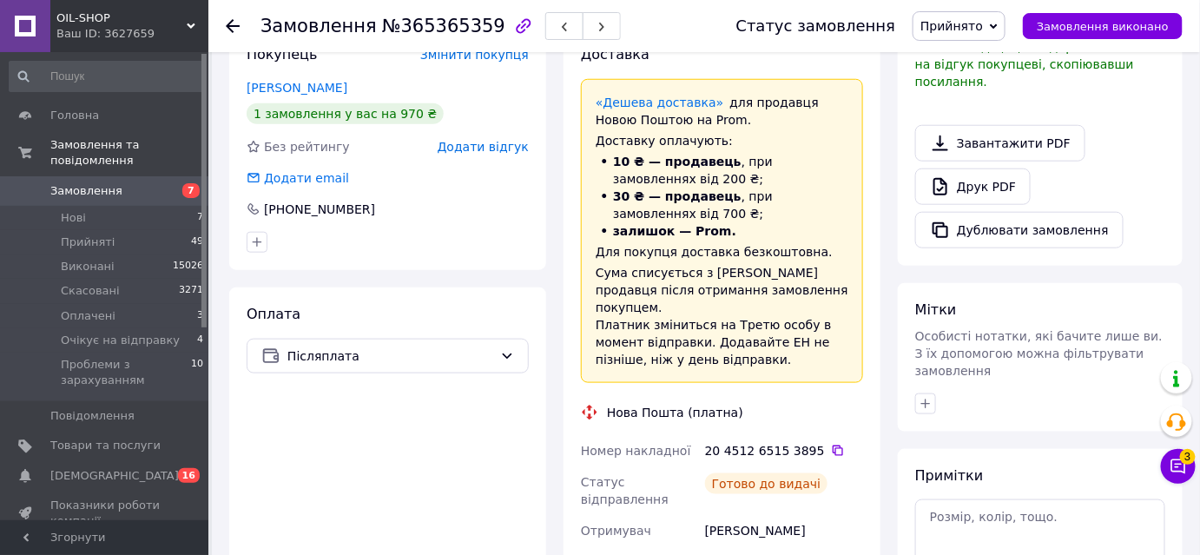
scroll to position [400, 0]
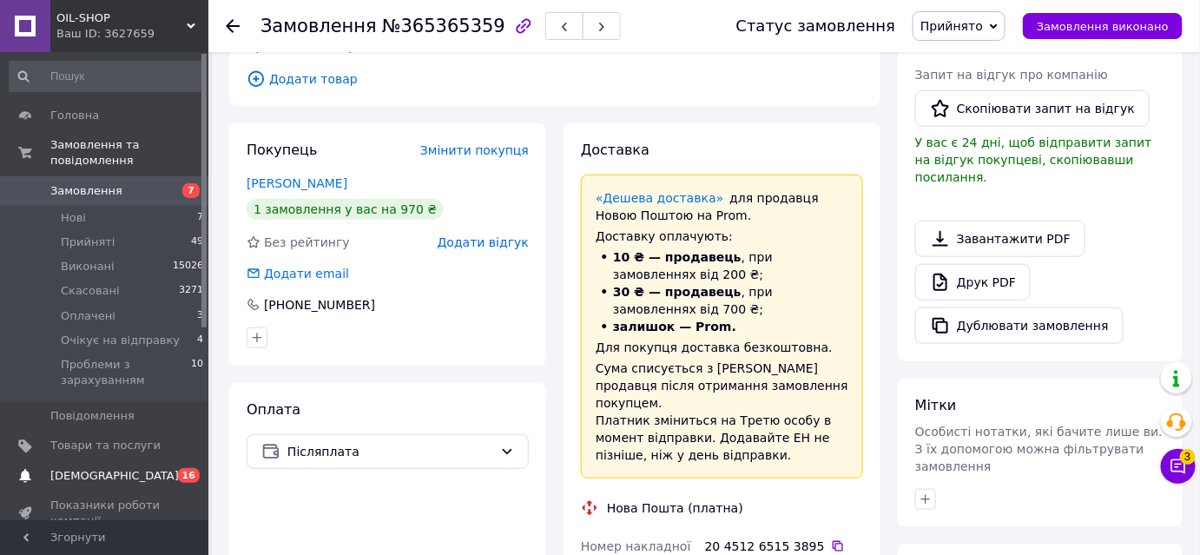
click at [166, 468] on span "0 16" at bounding box center [185, 476] width 48 height 16
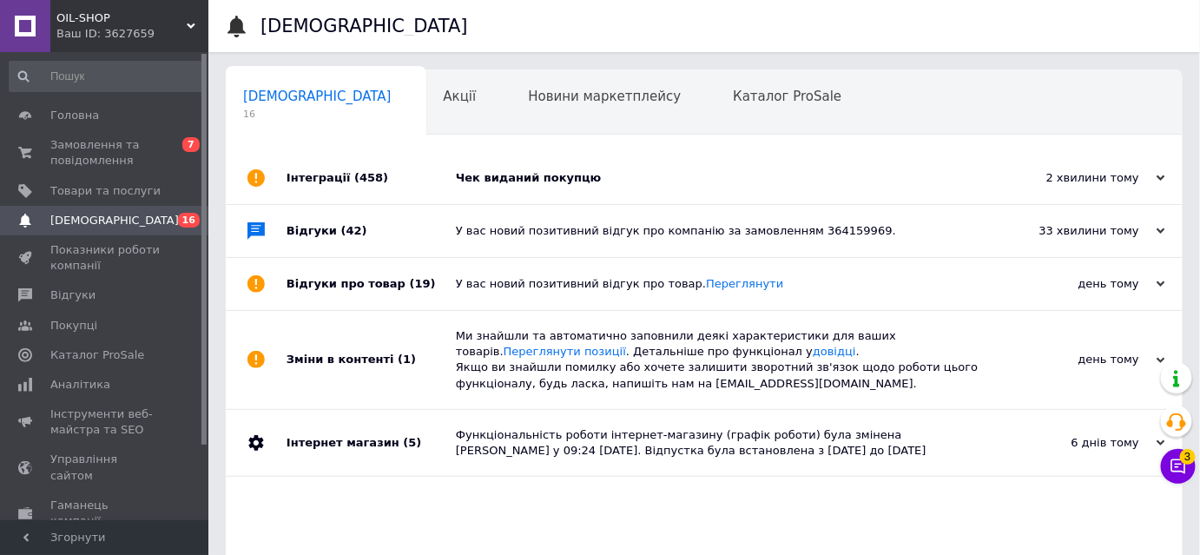
click at [690, 173] on div "Чек виданий покупцю" at bounding box center [724, 178] width 536 height 16
click at [716, 114] on div "Каталог ProSale 0" at bounding box center [796, 103] width 161 height 66
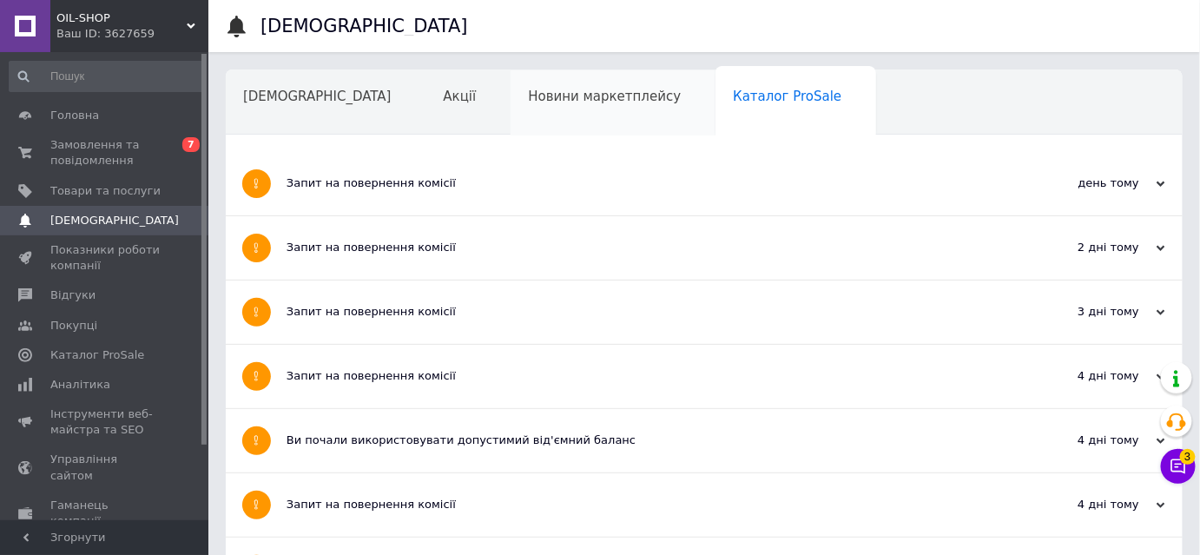
click at [528, 89] on span "Новини маркетплейсу" at bounding box center [604, 97] width 153 height 16
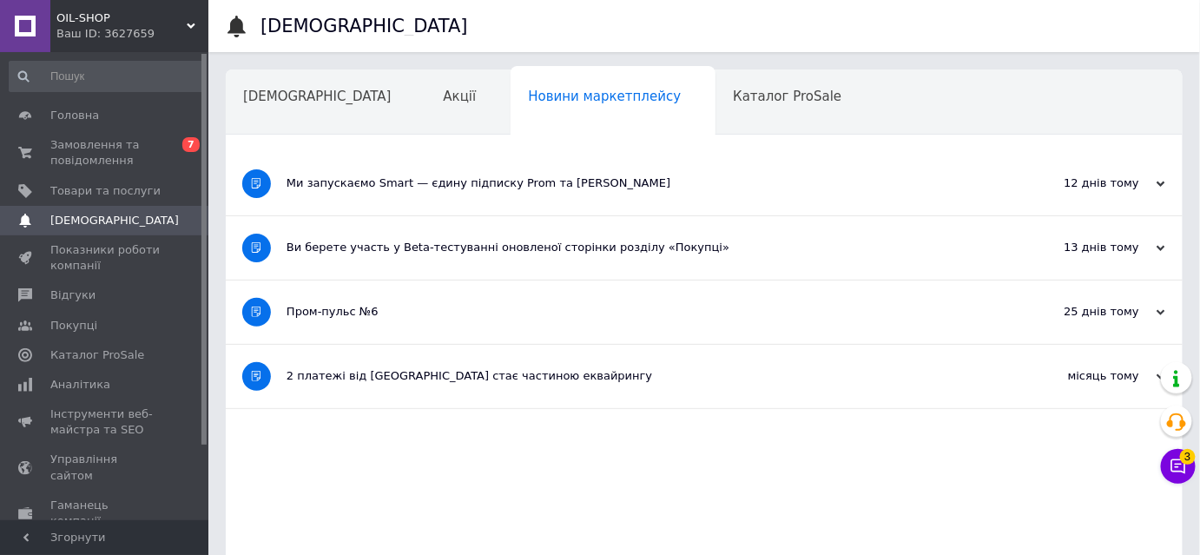
drag, startPoint x: 412, startPoint y: 87, endPoint x: 202, endPoint y: 119, distance: 211.8
click at [426, 87] on div "Акції" at bounding box center [468, 103] width 85 height 66
click at [108, 135] on link "Замовлення та повідомлення 0 7" at bounding box center [107, 152] width 214 height 45
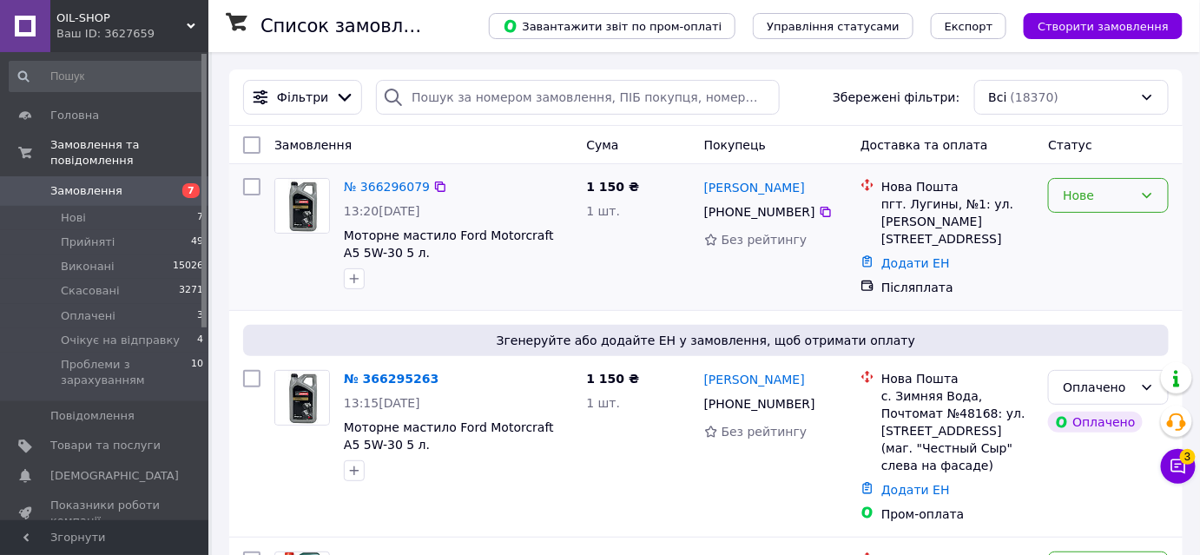
click at [1095, 203] on div "Нове" at bounding box center [1098, 195] width 70 height 19
click at [1091, 348] on li "Очікує на відправку" at bounding box center [1109, 365] width 119 height 49
